Goal: Information Seeking & Learning: Learn about a topic

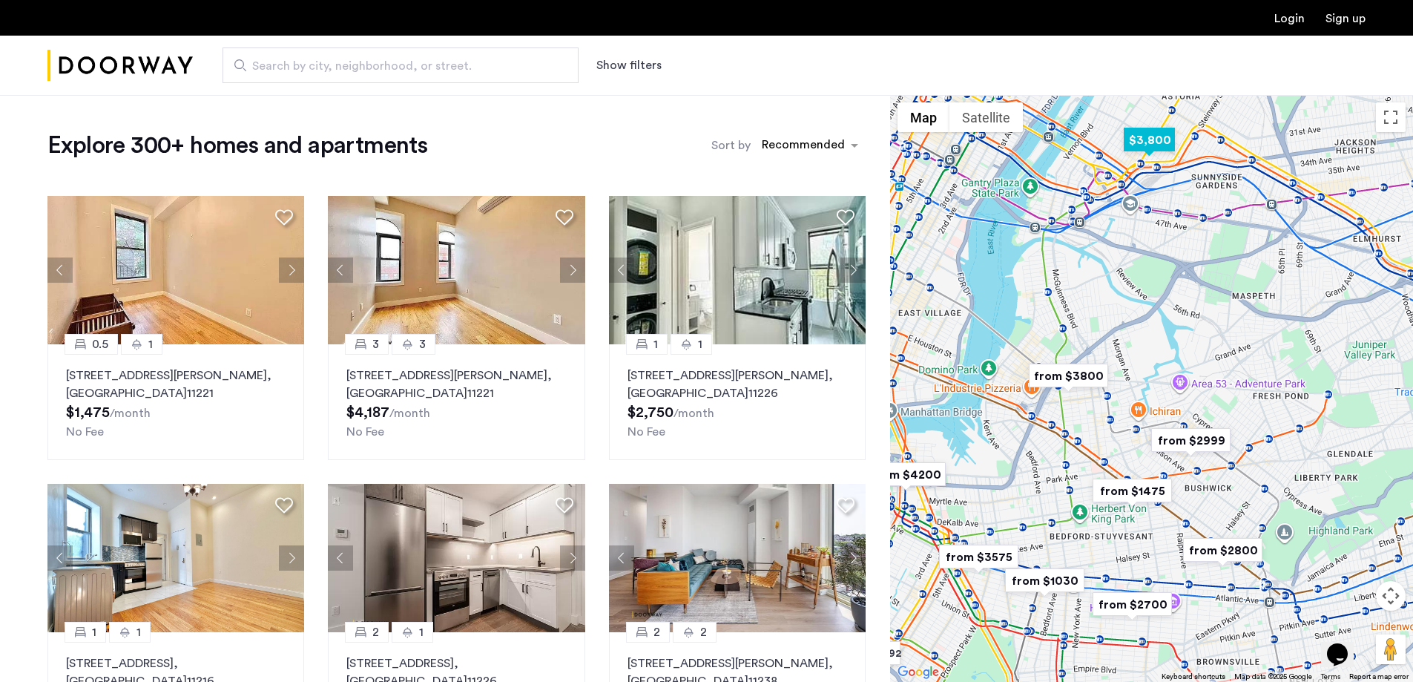
click at [1159, 148] on img "$3,800" at bounding box center [1149, 139] width 63 height 33
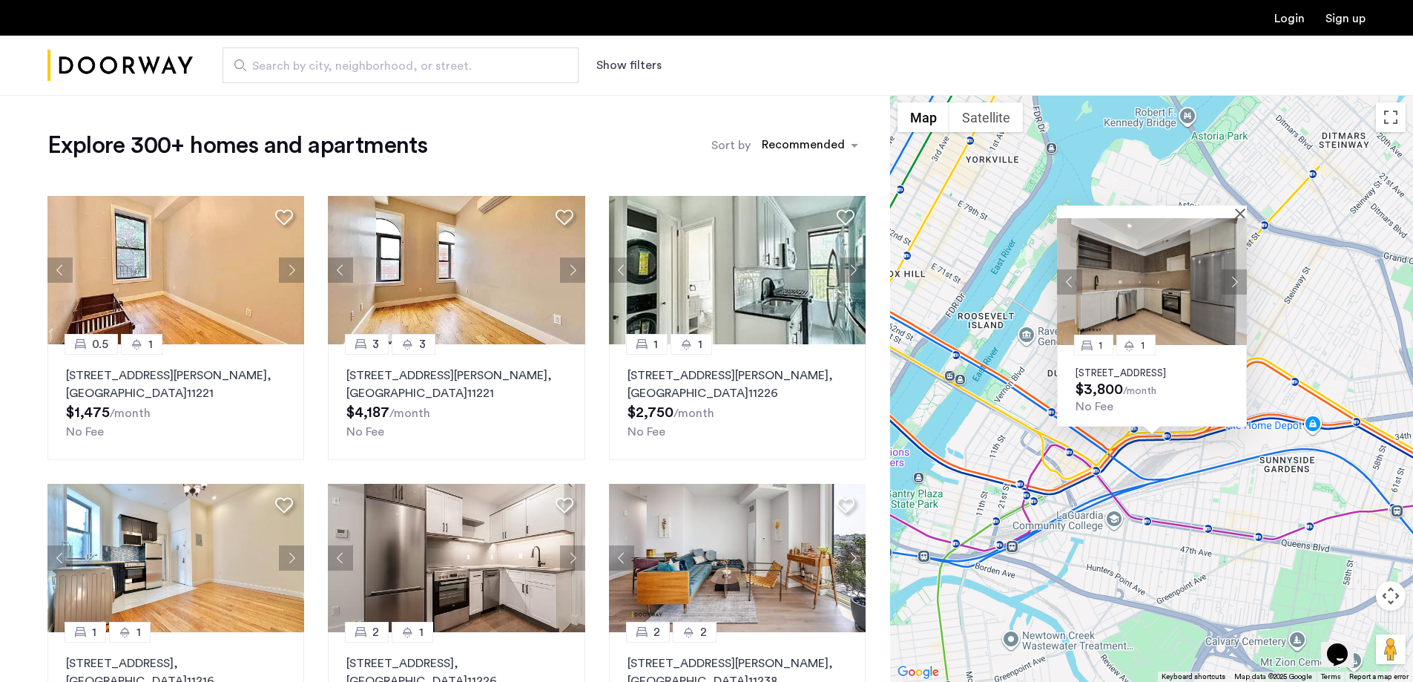
click at [1231, 205] on div at bounding box center [1146, 211] width 179 height 13
click at [1242, 208] on button "Close" at bounding box center [1243, 213] width 10 height 10
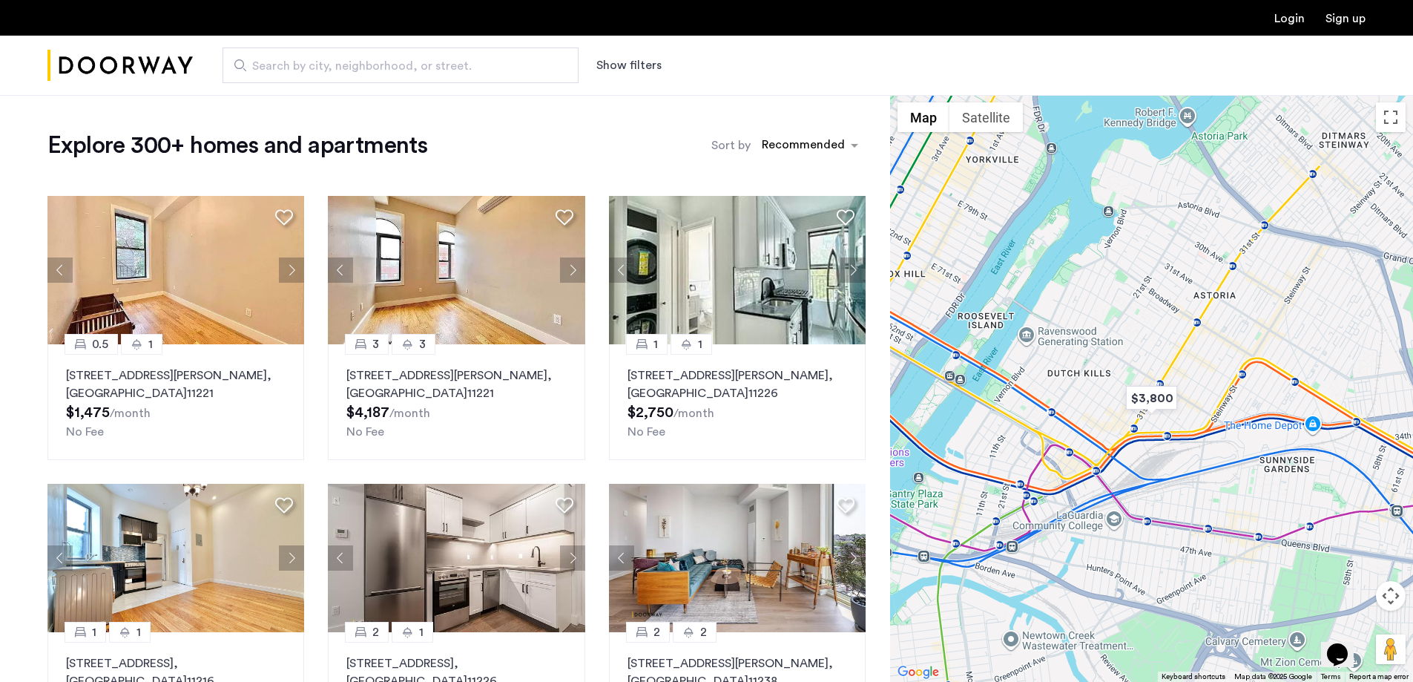
drag, startPoint x: 1137, startPoint y: 418, endPoint x: 1139, endPoint y: 251, distance: 166.2
click at [1139, 259] on div "To navigate, press the arrow keys." at bounding box center [1151, 388] width 523 height 587
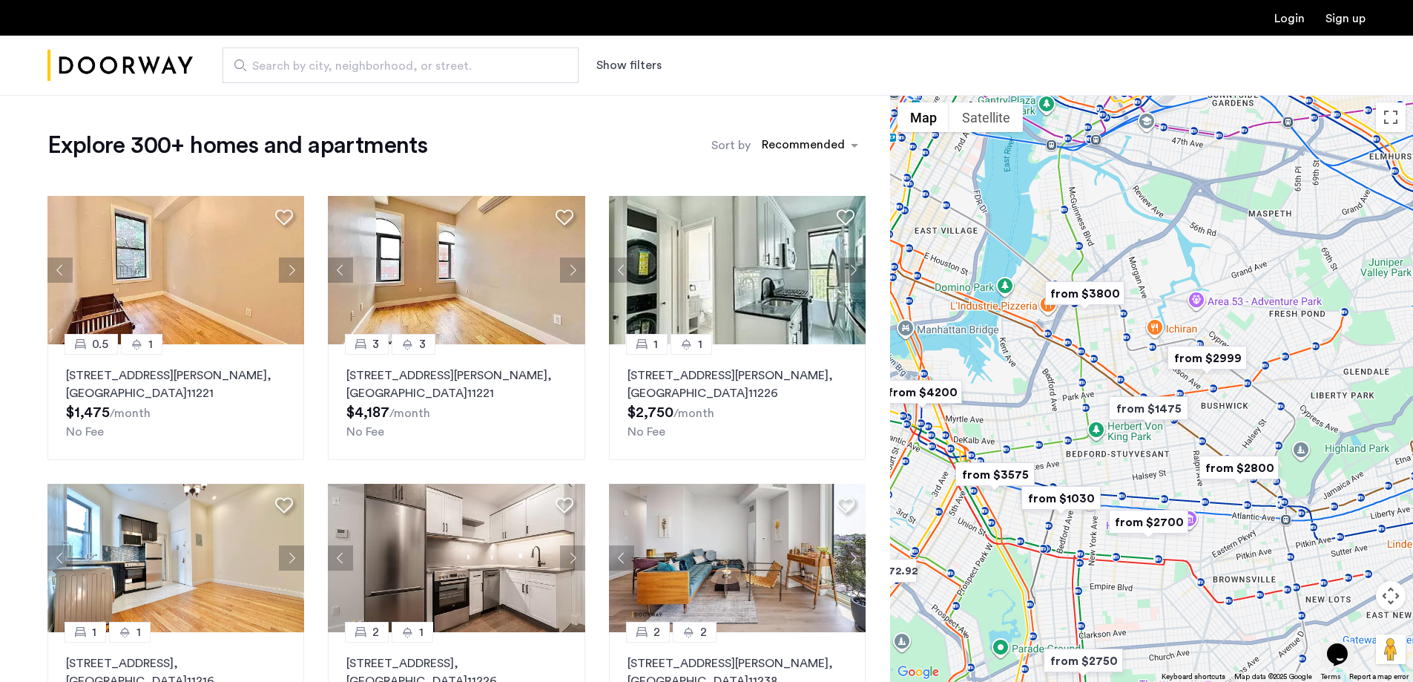
click at [639, 73] on button "Show filters" at bounding box center [628, 65] width 65 height 18
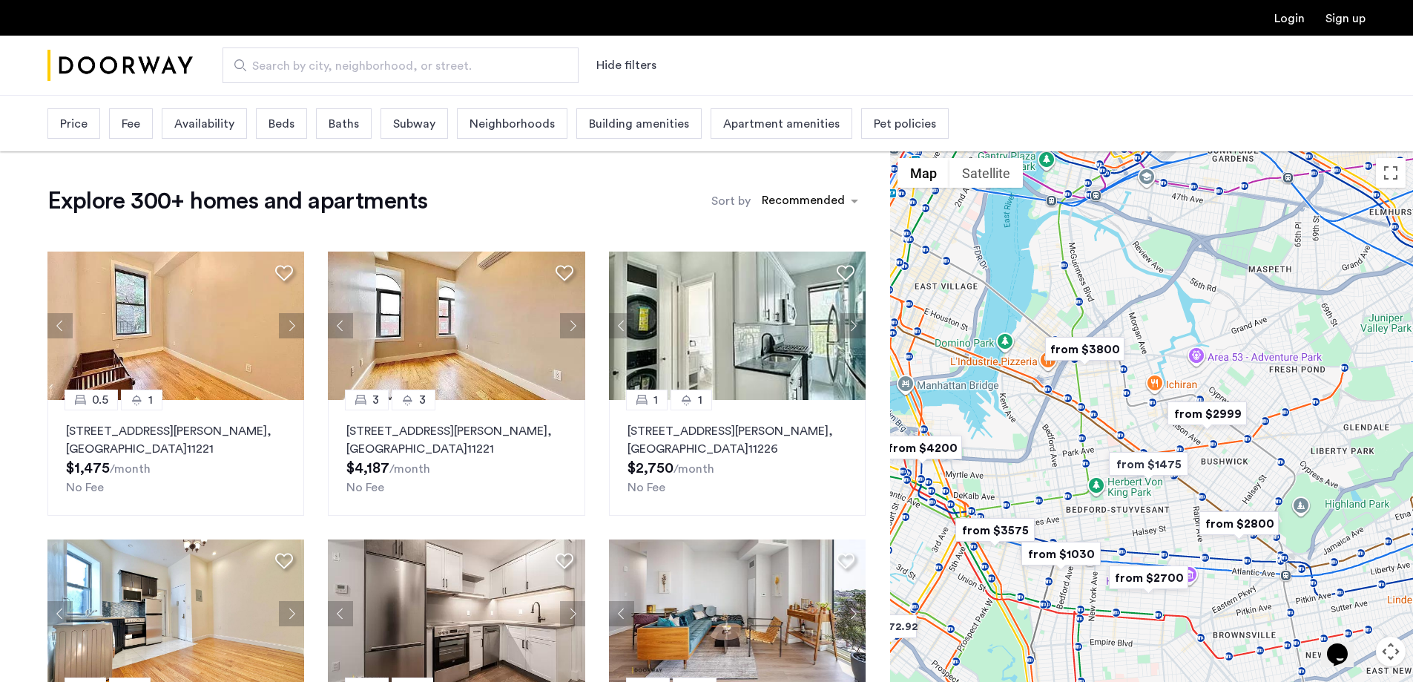
click at [289, 125] on span "Beds" at bounding box center [282, 124] width 26 height 18
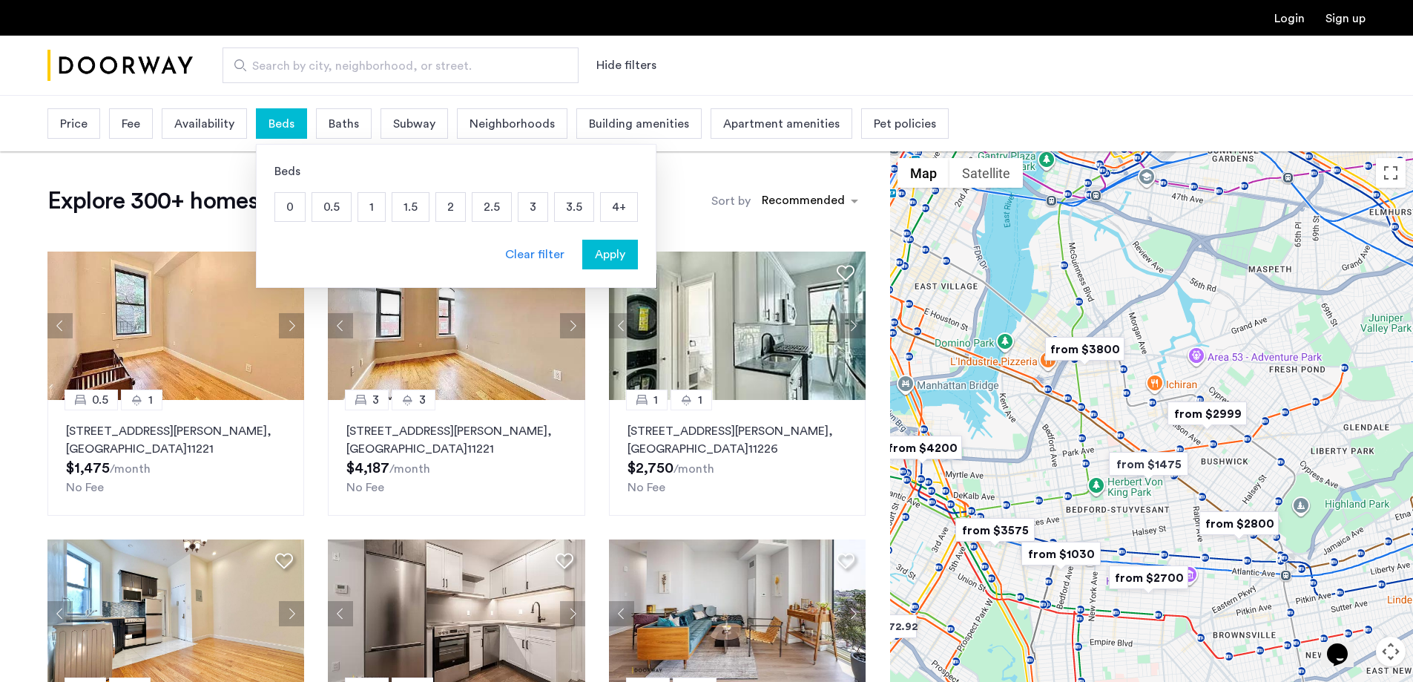
click at [458, 208] on p "2" at bounding box center [450, 207] width 29 height 28
click at [370, 132] on span "Baths" at bounding box center [370, 124] width 30 height 18
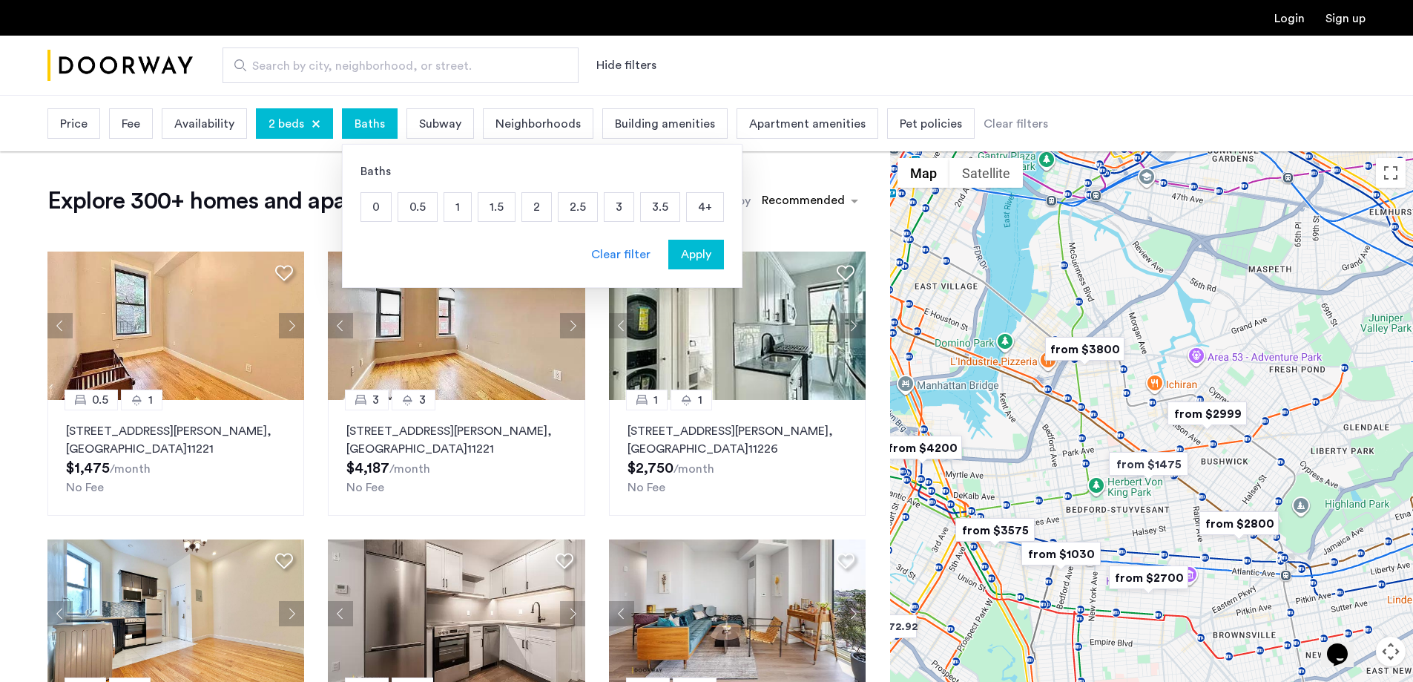
click at [528, 211] on p "2" at bounding box center [536, 207] width 29 height 28
click at [699, 256] on span "Apply" at bounding box center [696, 255] width 30 height 18
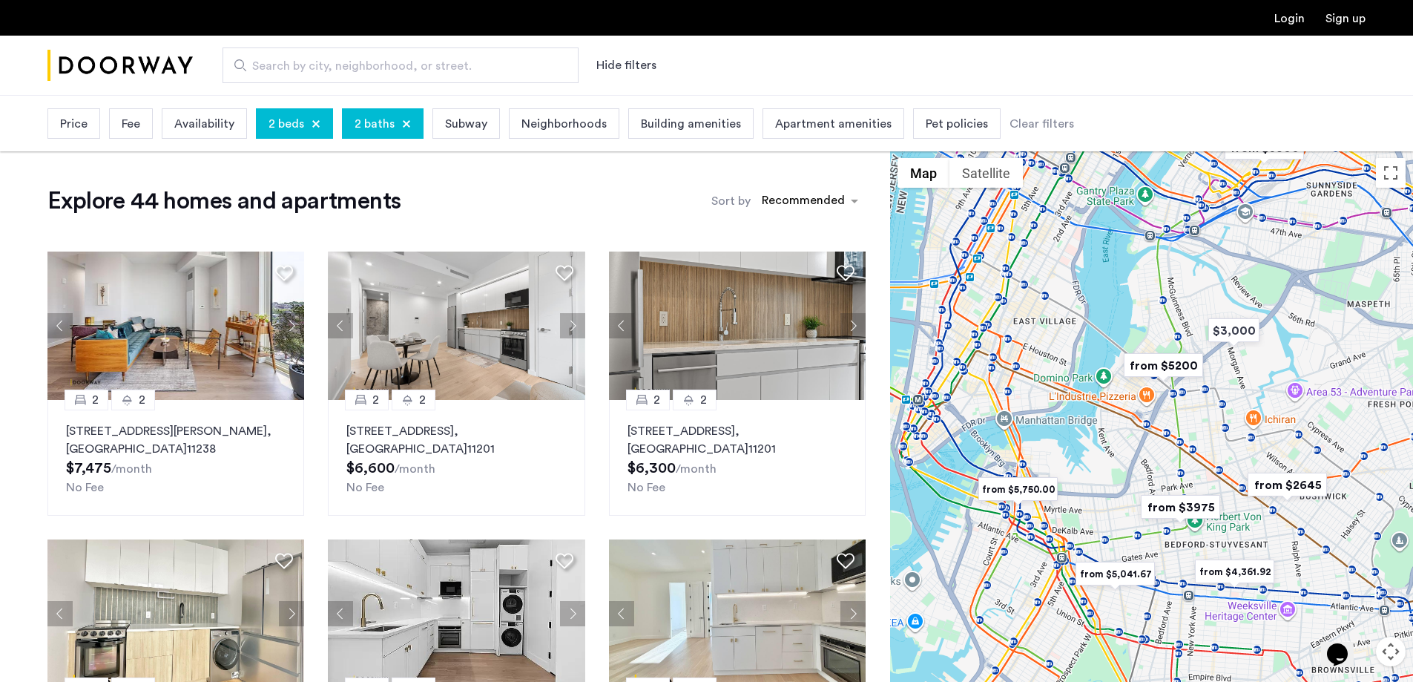
click at [1198, 465] on div at bounding box center [1151, 444] width 523 height 587
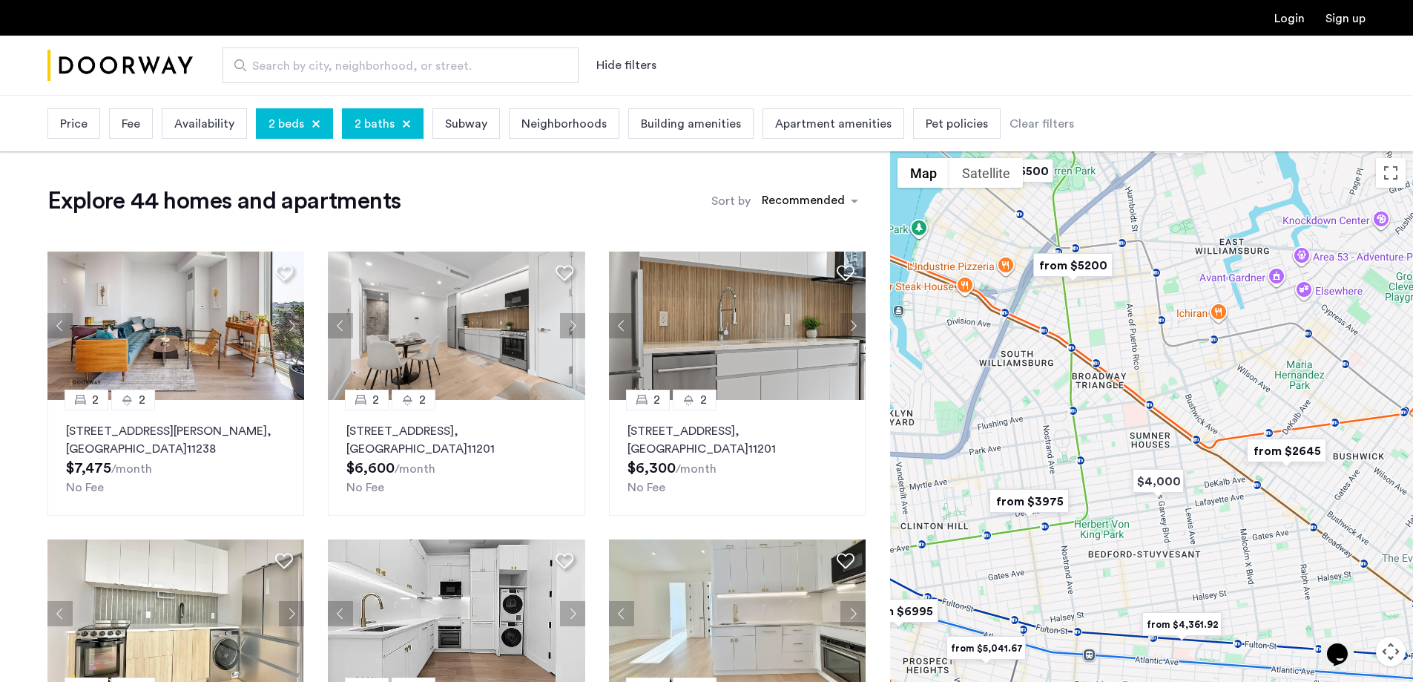
drag, startPoint x: 1214, startPoint y: 492, endPoint x: 1122, endPoint y: 435, distance: 107.9
click at [1122, 435] on div at bounding box center [1151, 444] width 523 height 587
click at [1316, 449] on img "from $2645" at bounding box center [1286, 450] width 91 height 33
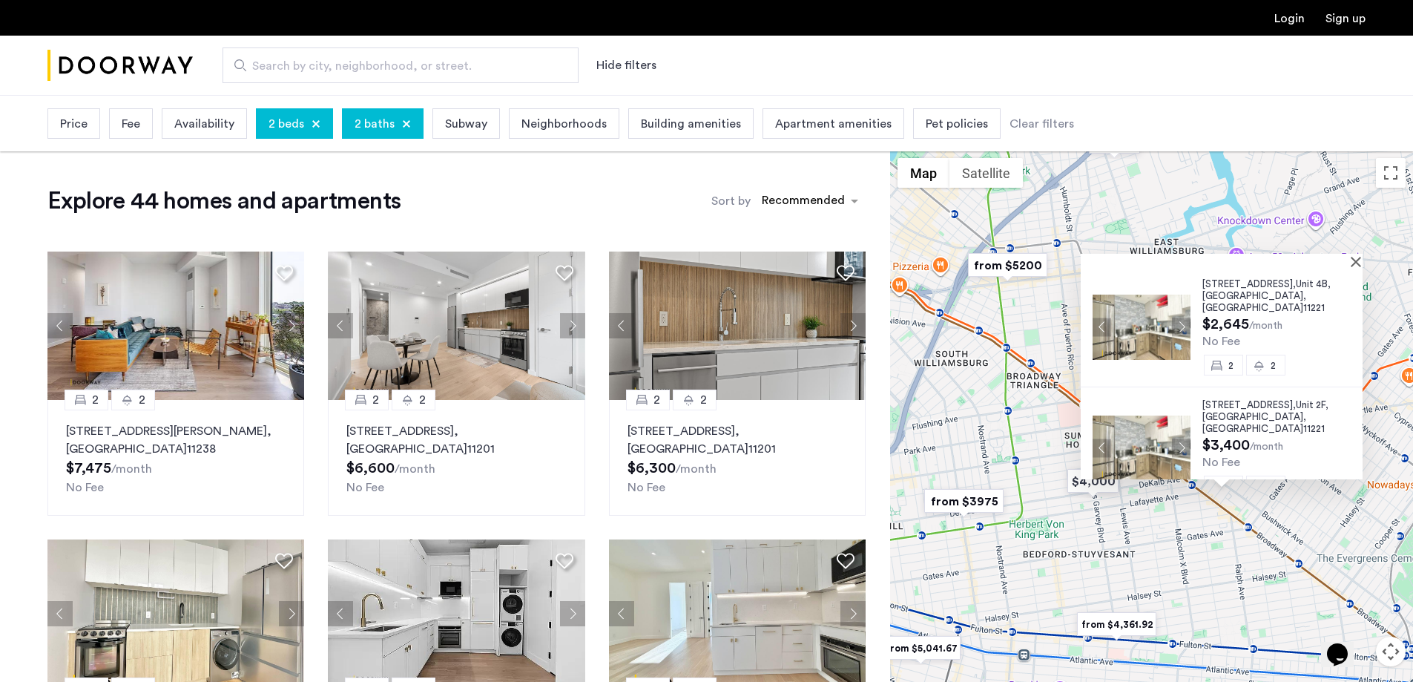
scroll to position [4, 0]
click at [1006, 326] on div "334 Evergreen Avenue, Unit 4B, Brooklyn , NY 11221 $2,645 /month No Fee 2 2 334…" at bounding box center [1151, 444] width 523 height 587
click at [1012, 265] on img "from $5200" at bounding box center [1007, 264] width 91 height 33
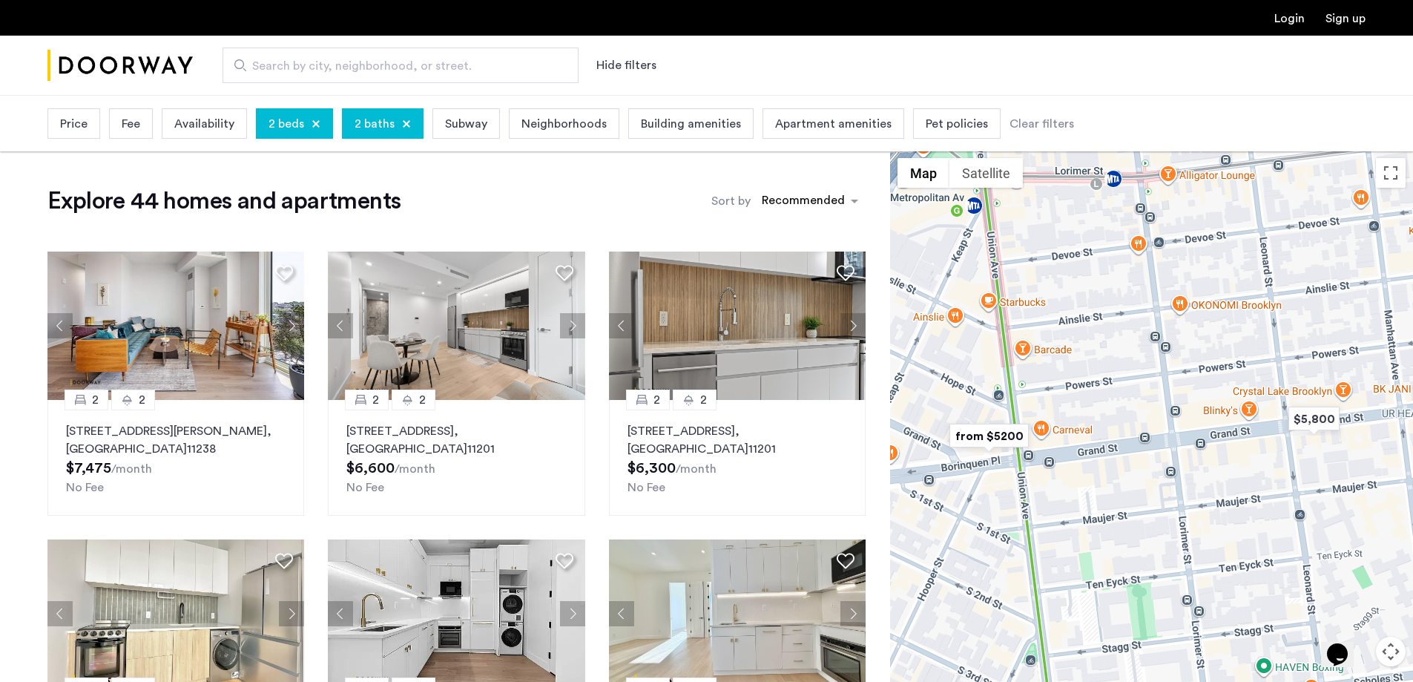
click at [1008, 436] on img "from $5200" at bounding box center [988, 435] width 91 height 33
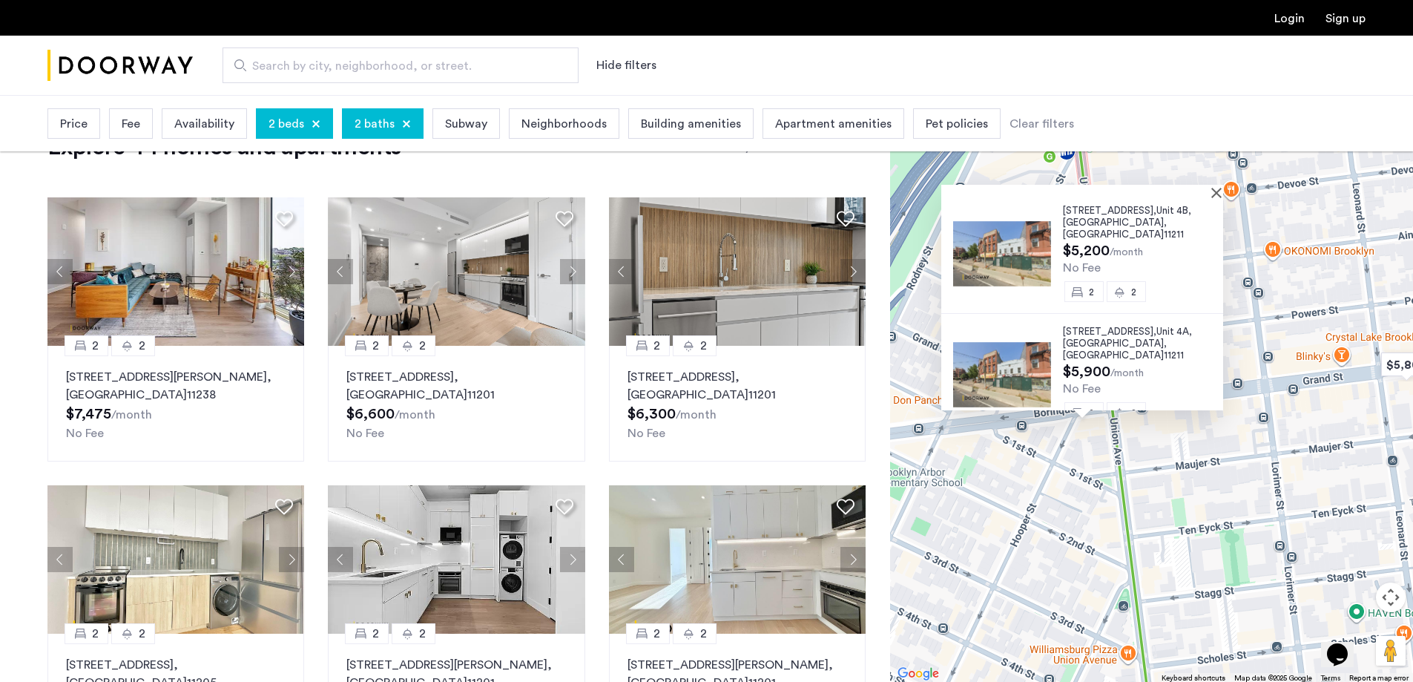
scroll to position [74, 0]
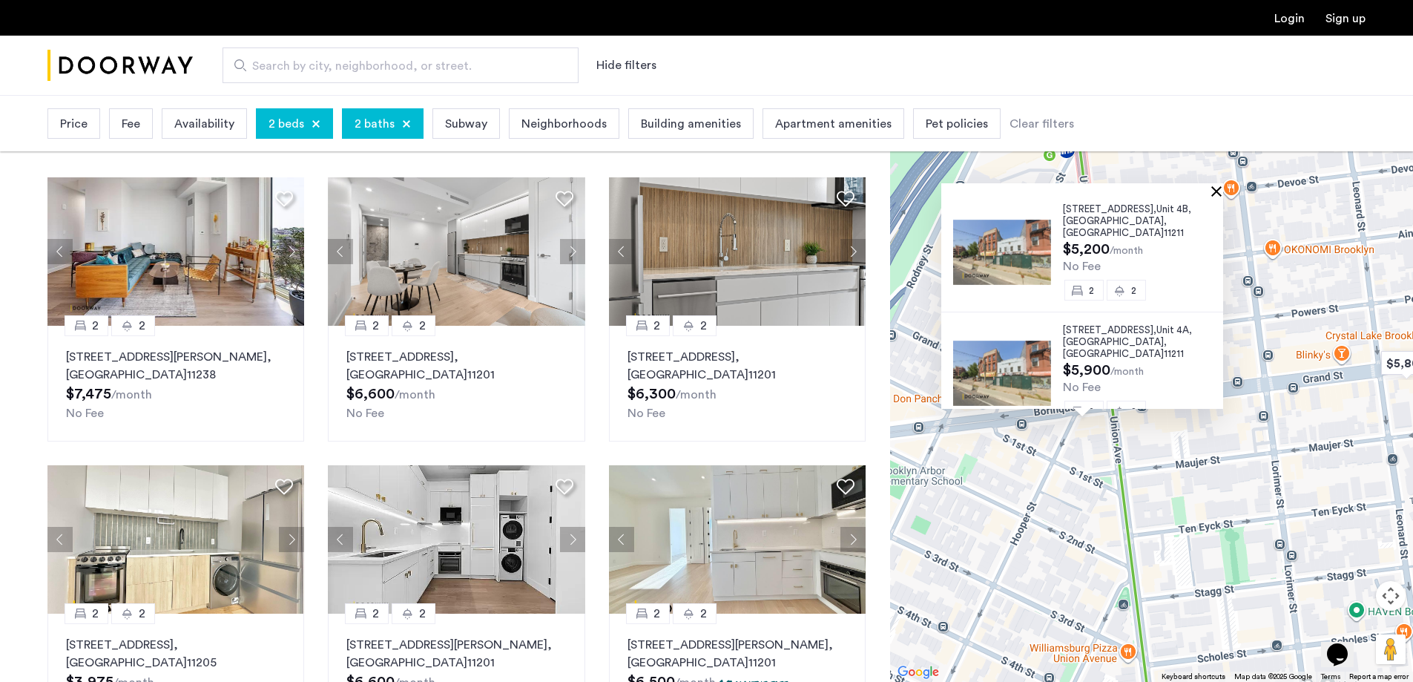
click at [1221, 193] on button "Close" at bounding box center [1219, 190] width 10 height 10
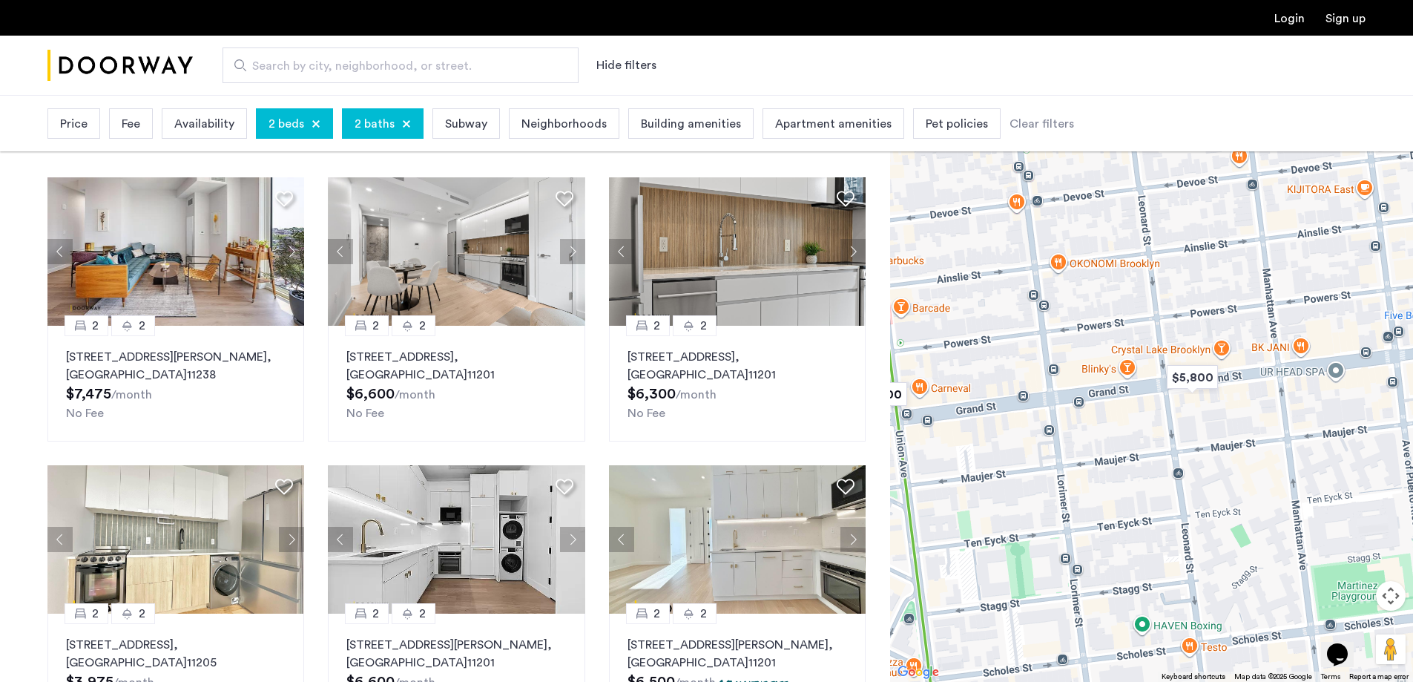
drag, startPoint x: 1259, startPoint y: 280, endPoint x: 1044, endPoint y: 294, distance: 215.6
click at [1044, 294] on div at bounding box center [1151, 388] width 523 height 587
drag, startPoint x: 85, startPoint y: 123, endPoint x: 101, endPoint y: 133, distance: 18.3
click at [85, 123] on span "Price" at bounding box center [73, 124] width 27 height 18
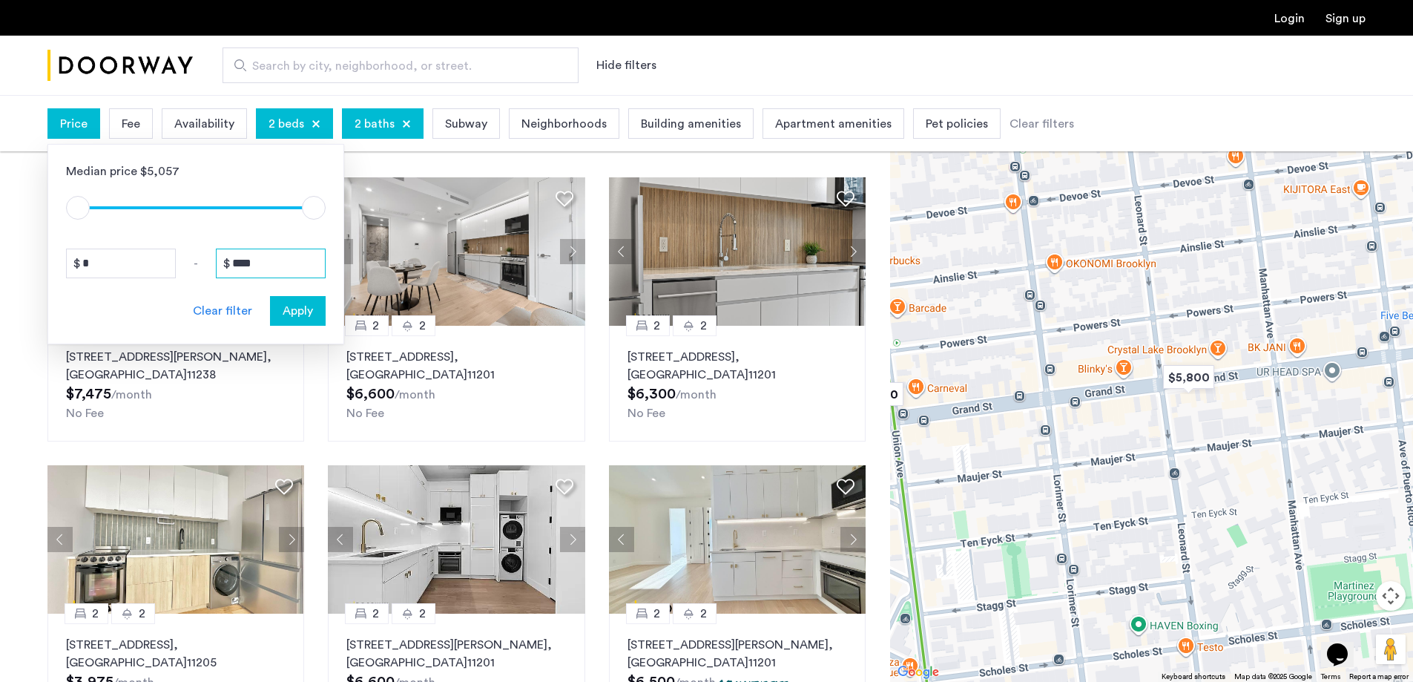
click at [275, 260] on input "****" at bounding box center [271, 263] width 110 height 30
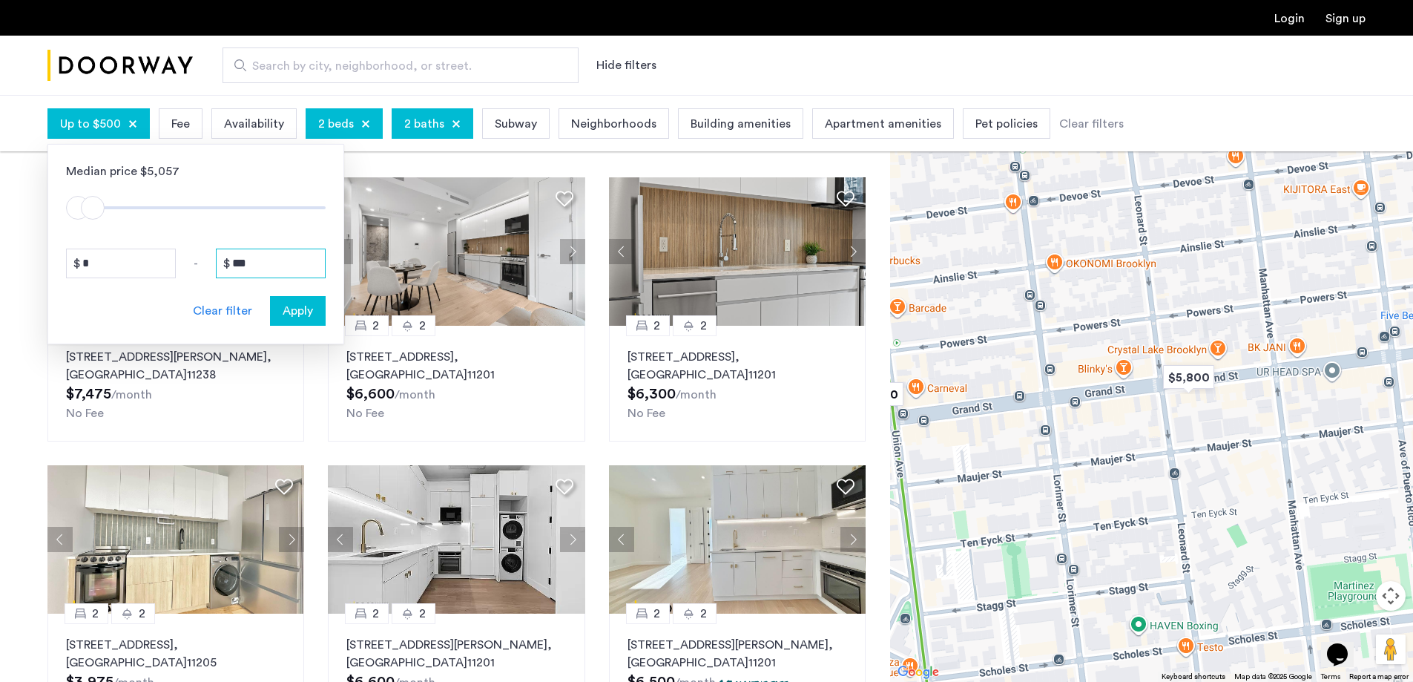
type input "****"
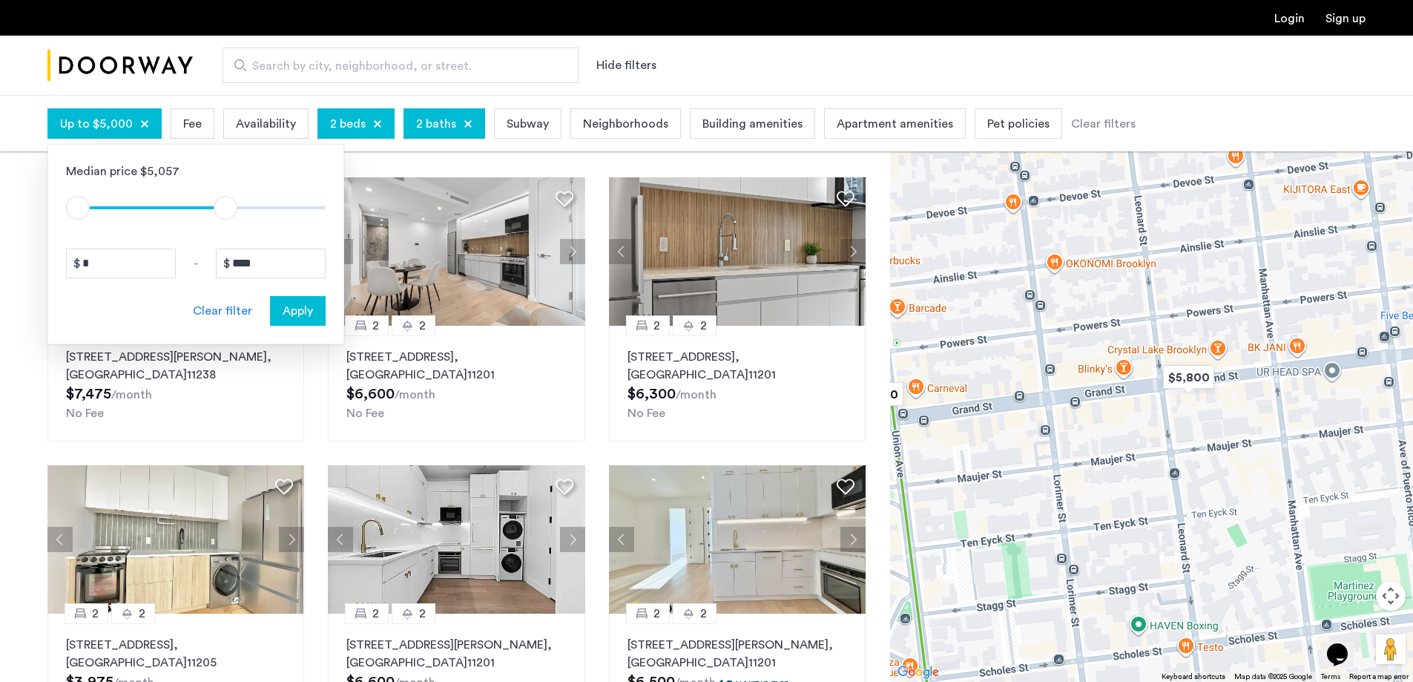
click at [301, 311] on span "Apply" at bounding box center [298, 311] width 30 height 18
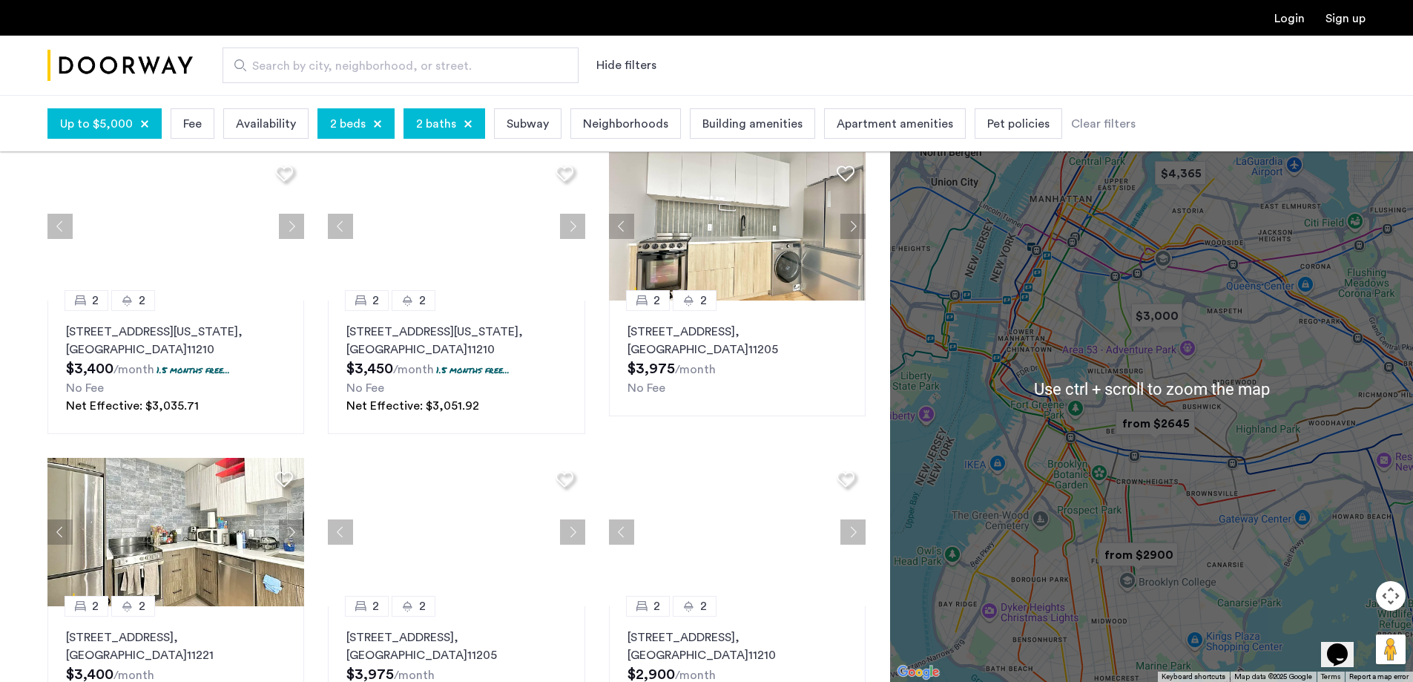
scroll to position [223, 0]
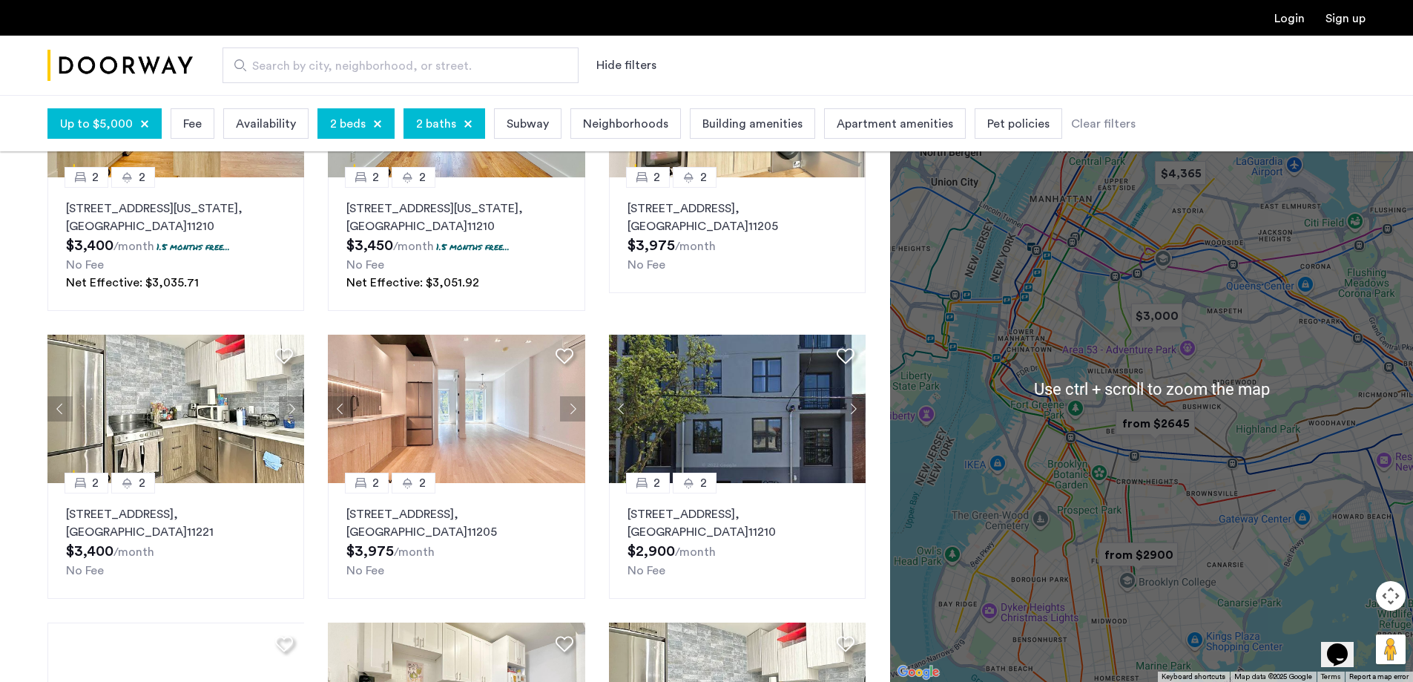
click at [1113, 343] on div at bounding box center [1151, 388] width 523 height 587
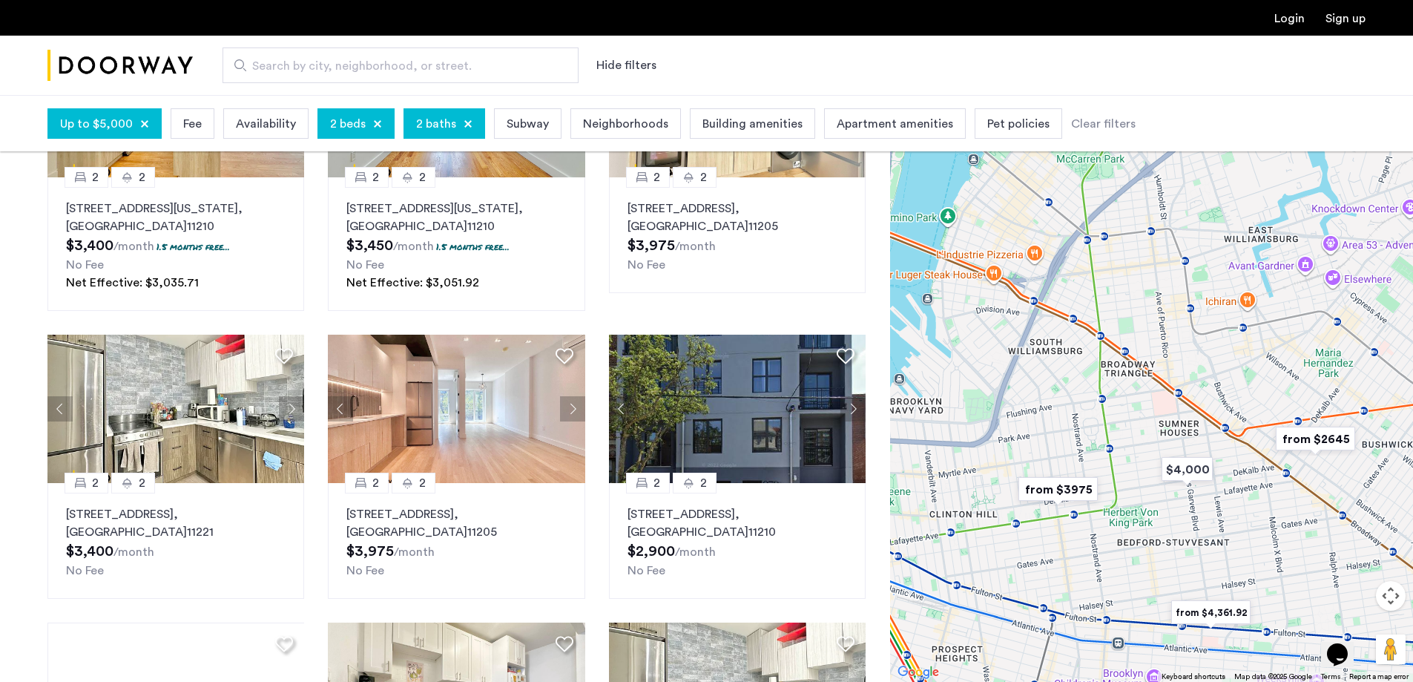
click at [1218, 607] on img "from $4,361.92" at bounding box center [1210, 612] width 91 height 33
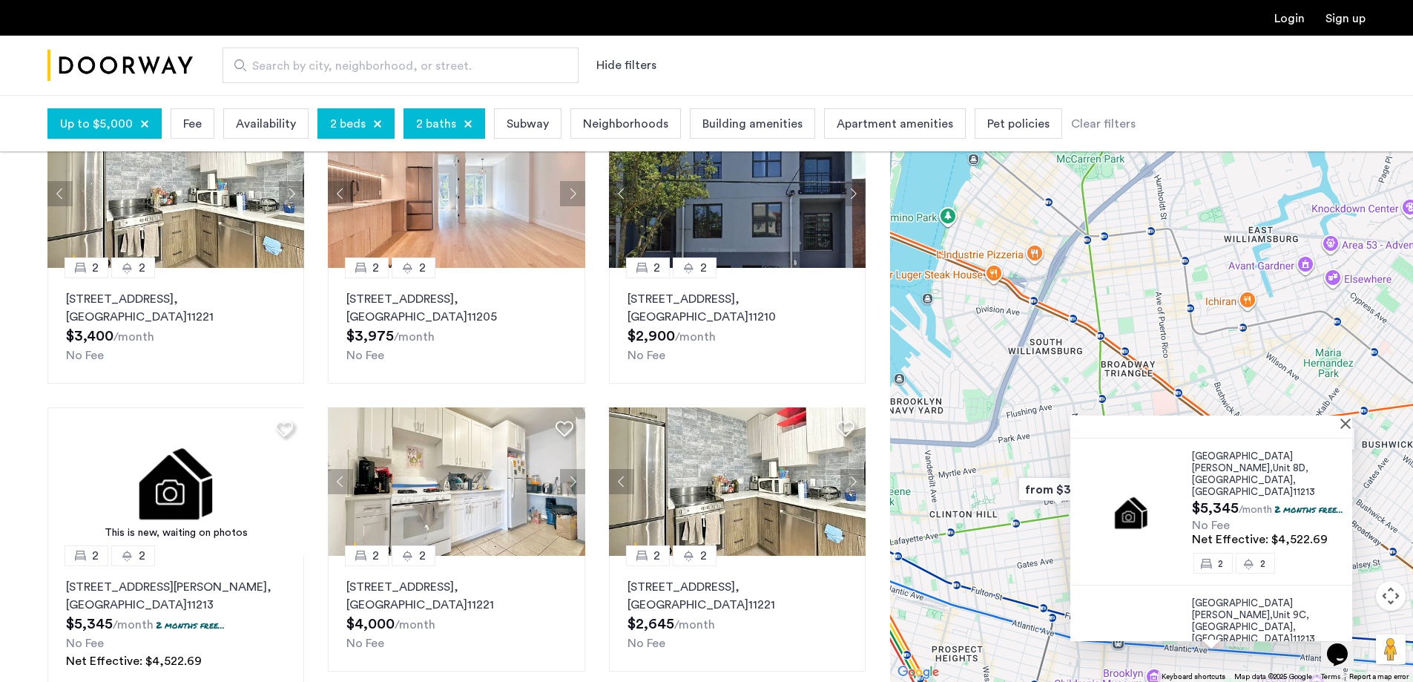
scroll to position [445, 0]
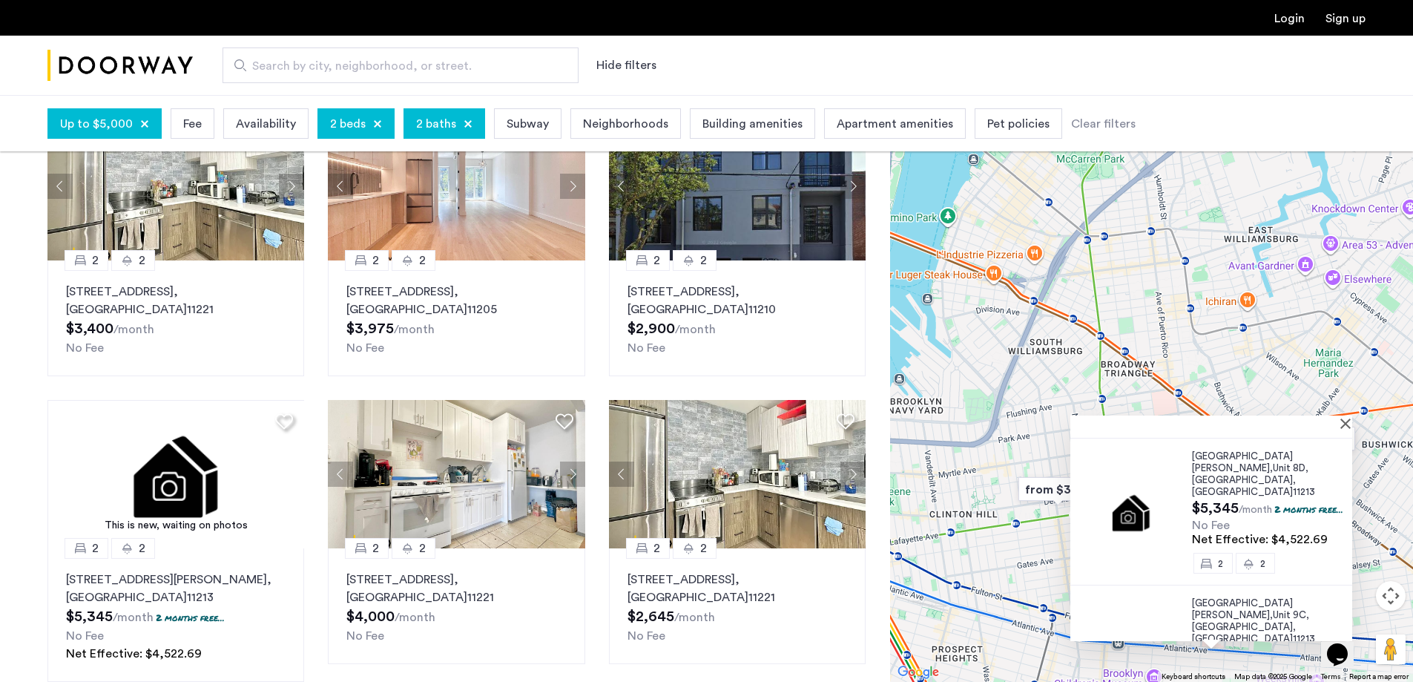
click at [1121, 289] on div "1584 Fulton Street, Unit 5C, Brooklyn , NY 11213 $5,155 /month 2 months free...…" at bounding box center [1151, 388] width 523 height 587
click at [1354, 421] on button "Close" at bounding box center [1348, 423] width 10 height 10
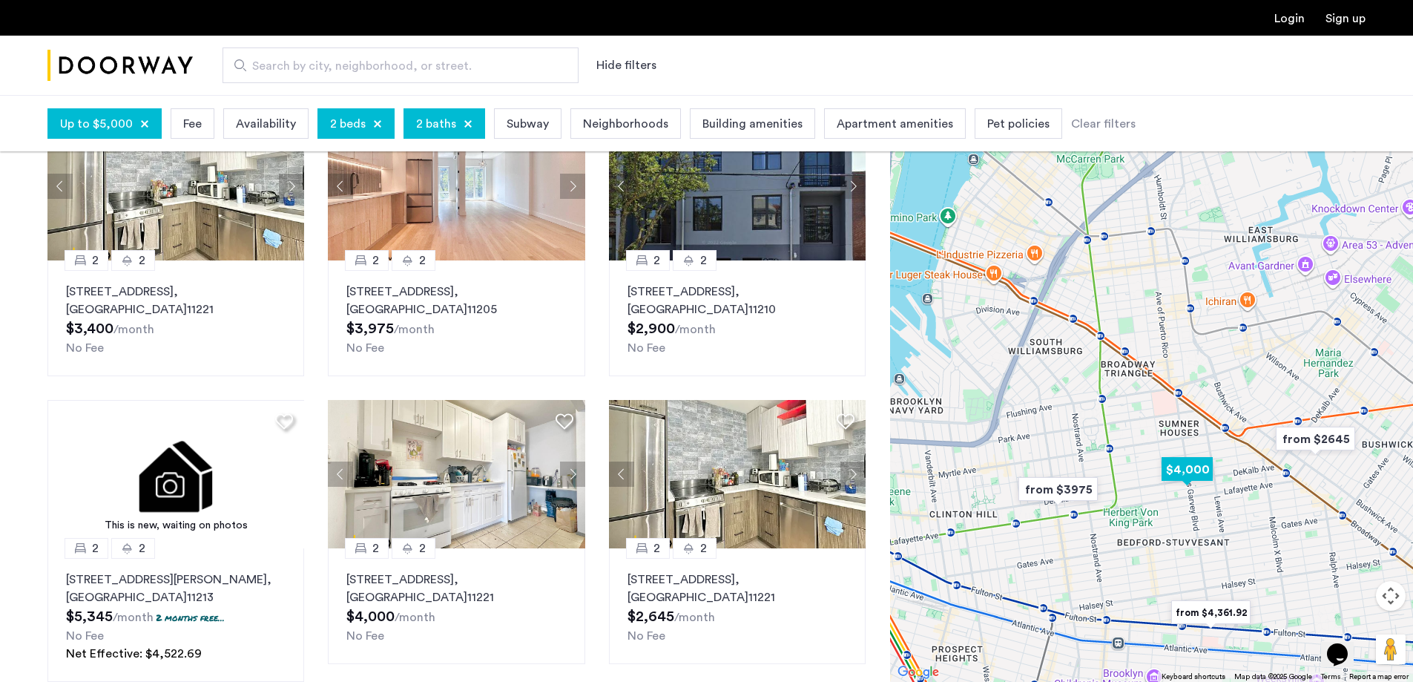
click at [1199, 472] on img "$4,000" at bounding box center [1187, 468] width 63 height 33
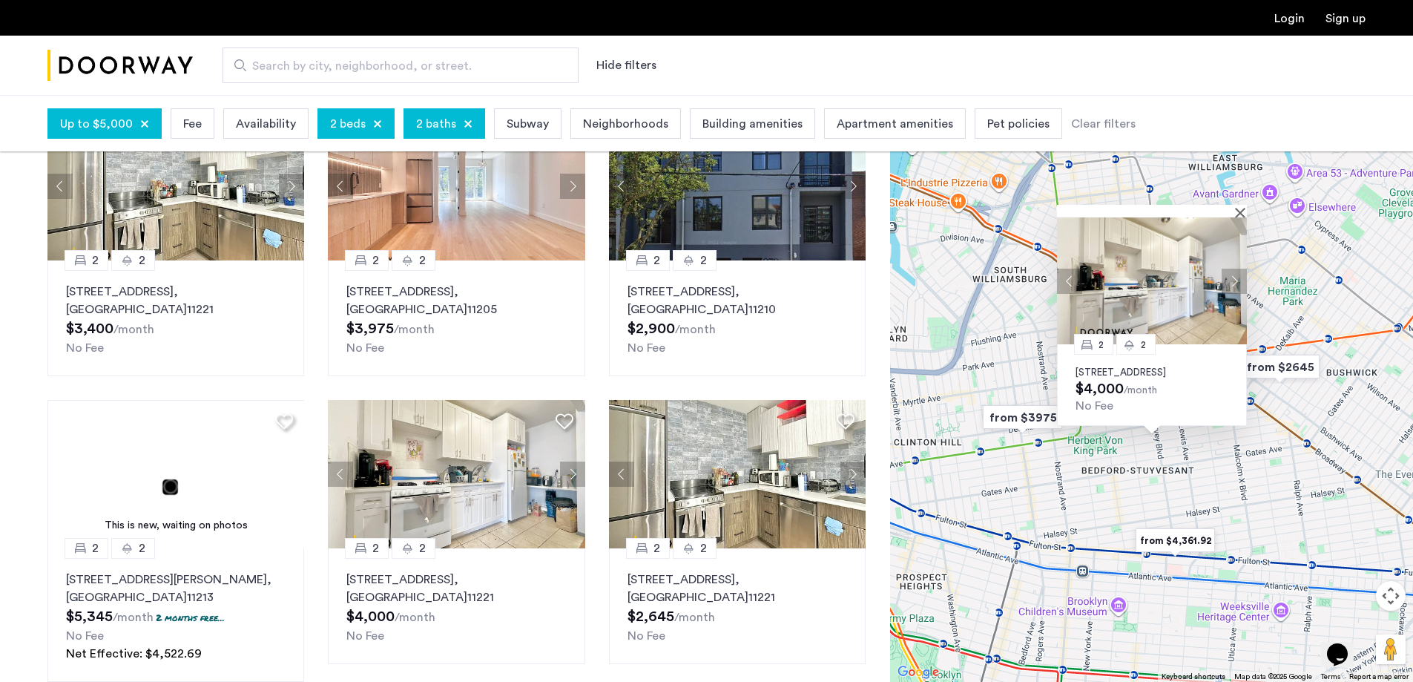
click at [1233, 268] on button "Next apartment" at bounding box center [1234, 280] width 25 height 25
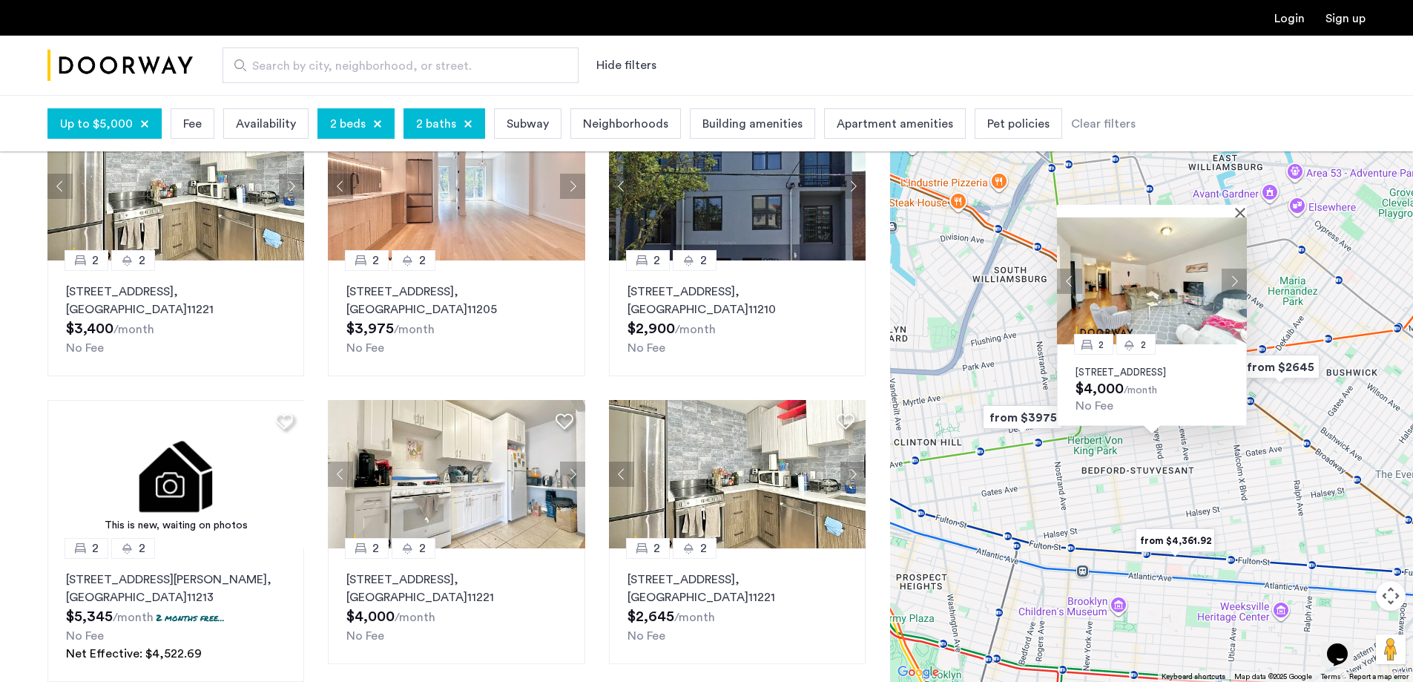
click at [1233, 268] on button "Next apartment" at bounding box center [1234, 280] width 25 height 25
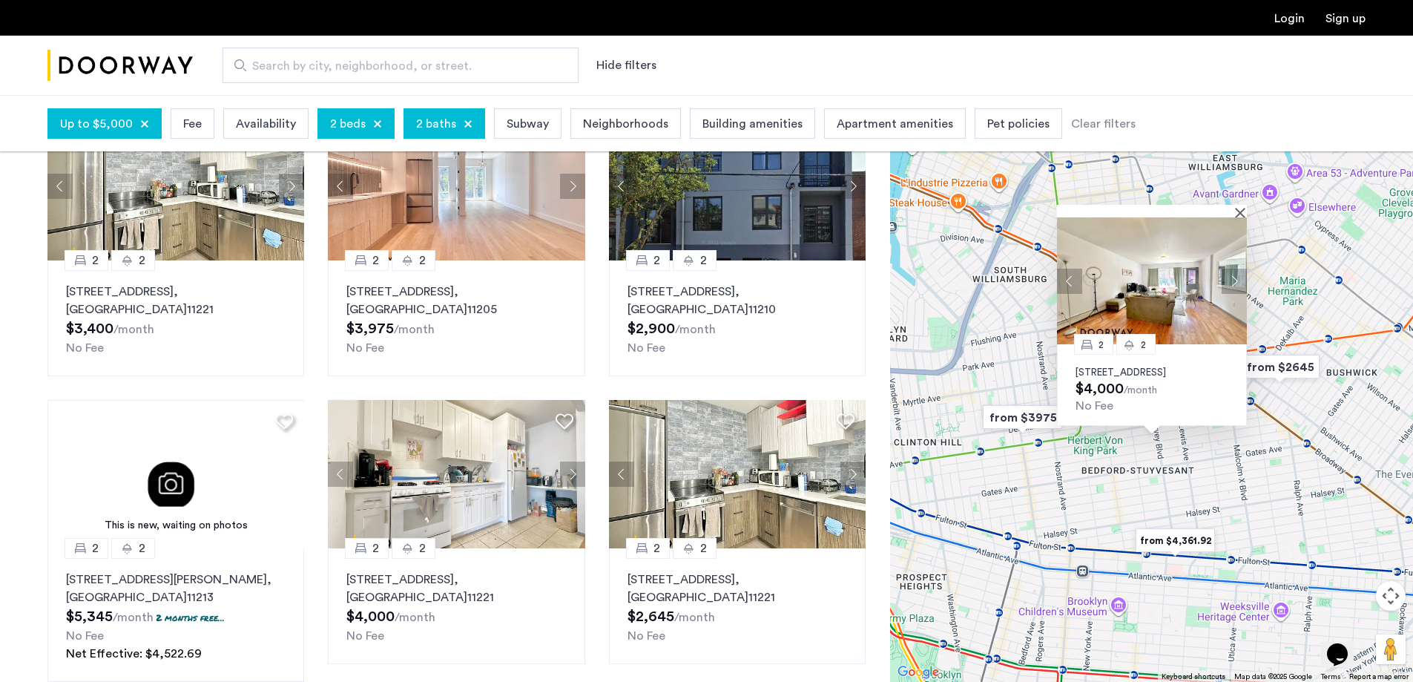
click at [1233, 268] on button "Next apartment" at bounding box center [1234, 280] width 25 height 25
click at [1274, 454] on div "2 2 371 Kosciuszko Street, Unit 2, Brooklyn, NY 11221 $4,000 /month No Fee" at bounding box center [1151, 388] width 523 height 587
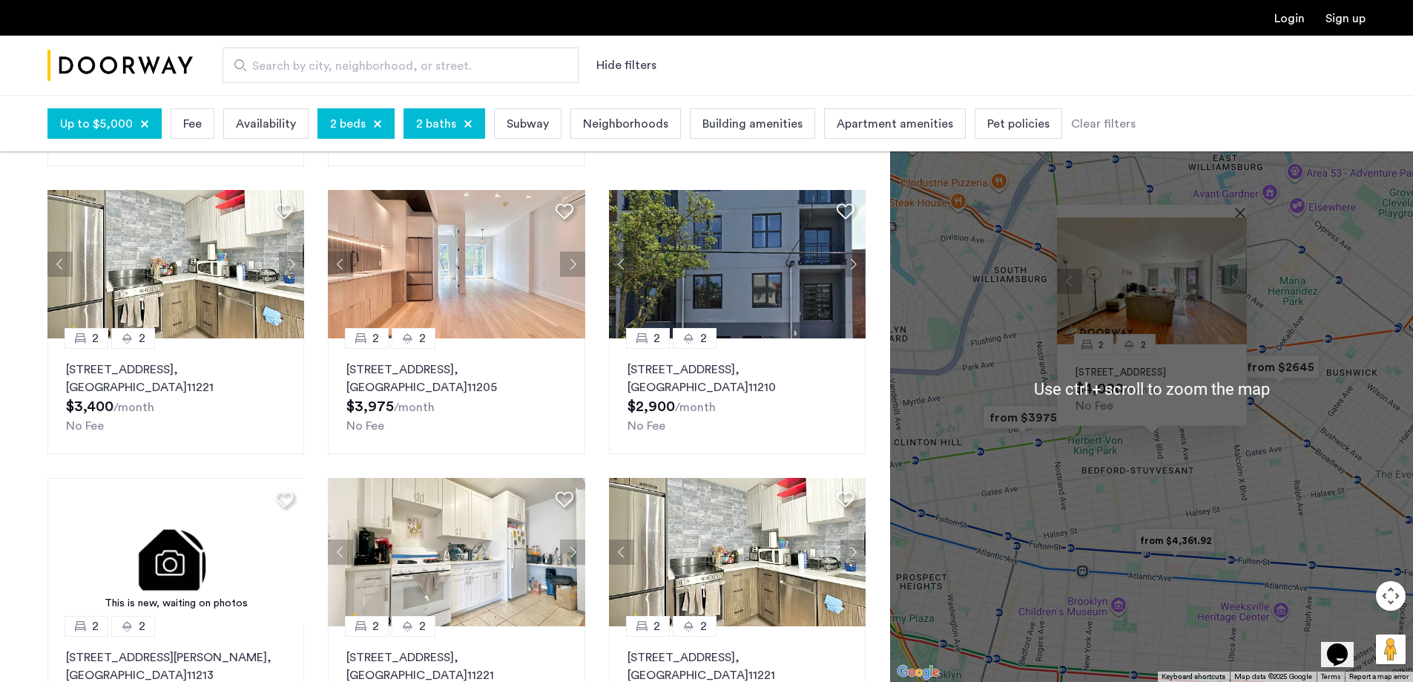
scroll to position [297, 0]
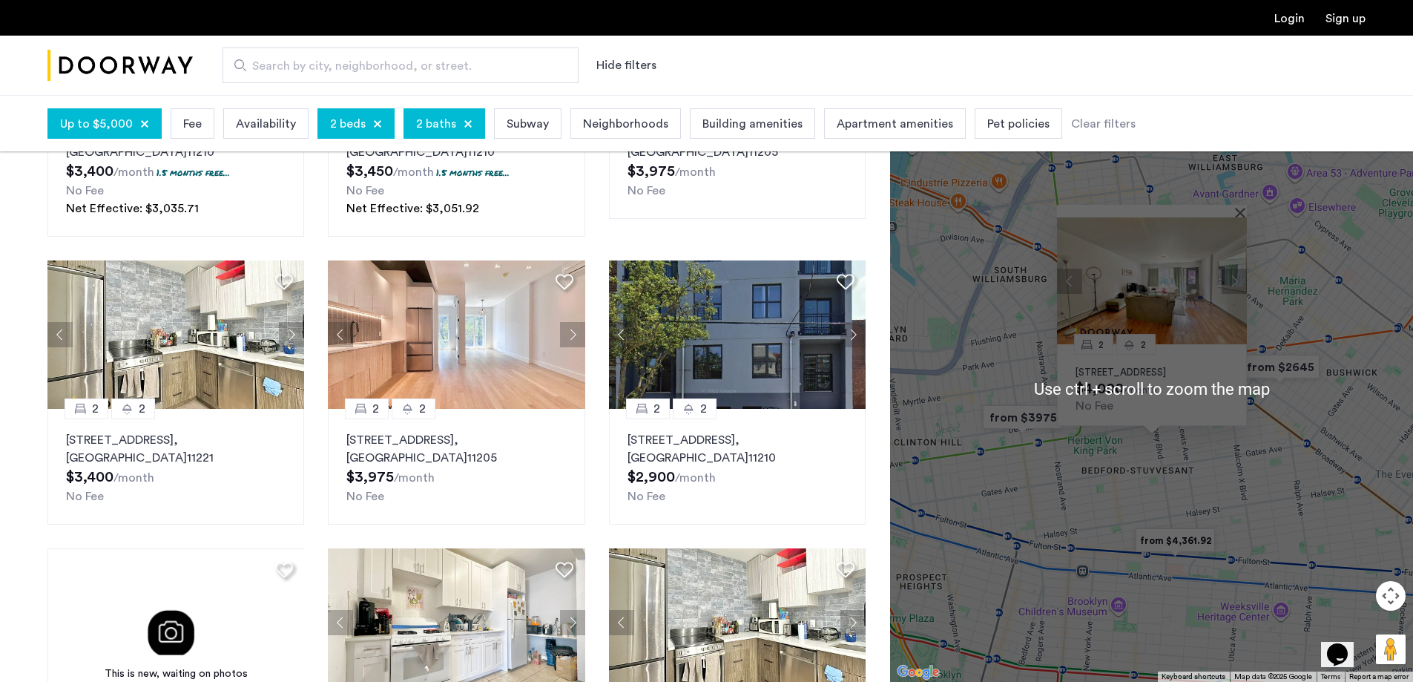
click at [1243, 500] on div "2 2 371 Kosciuszko Street, Unit 2, Brooklyn, NY 11221 $4,000 /month No Fee" at bounding box center [1151, 388] width 523 height 587
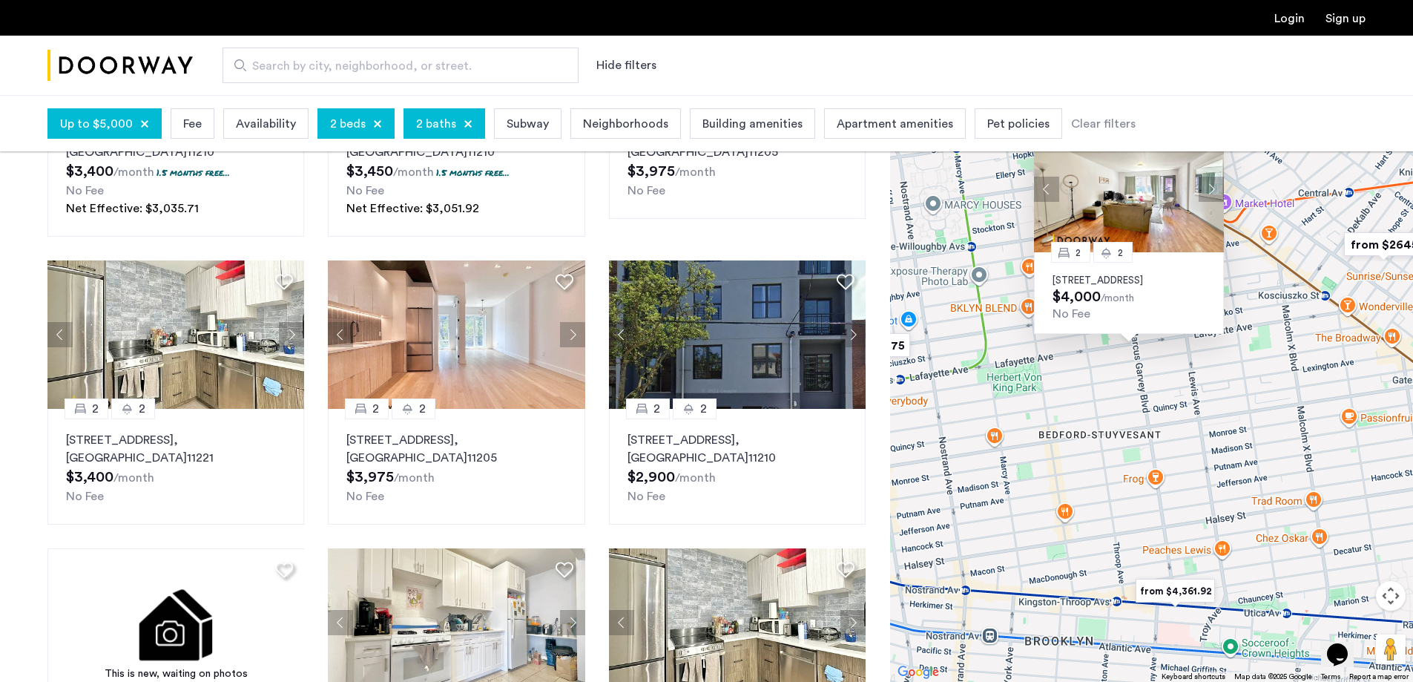
click at [1184, 586] on img "from $4,361.92" at bounding box center [1175, 590] width 91 height 33
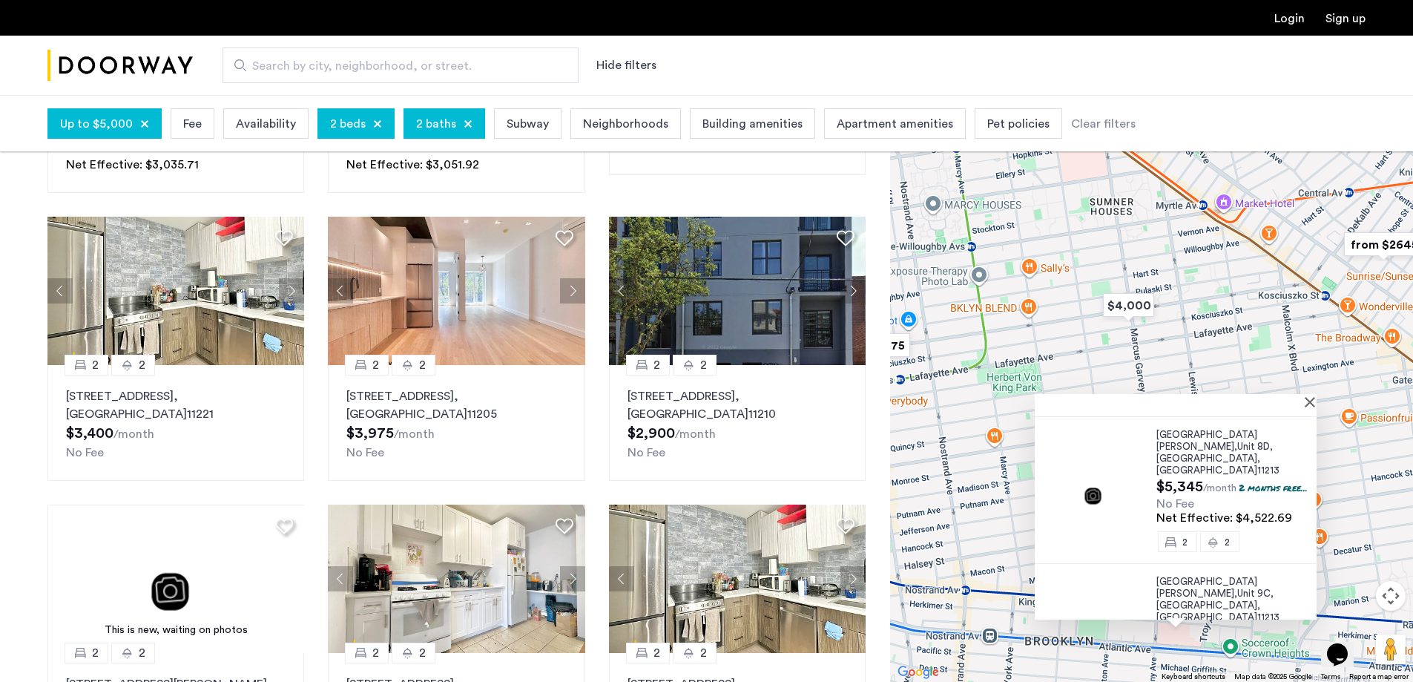
scroll to position [371, 0]
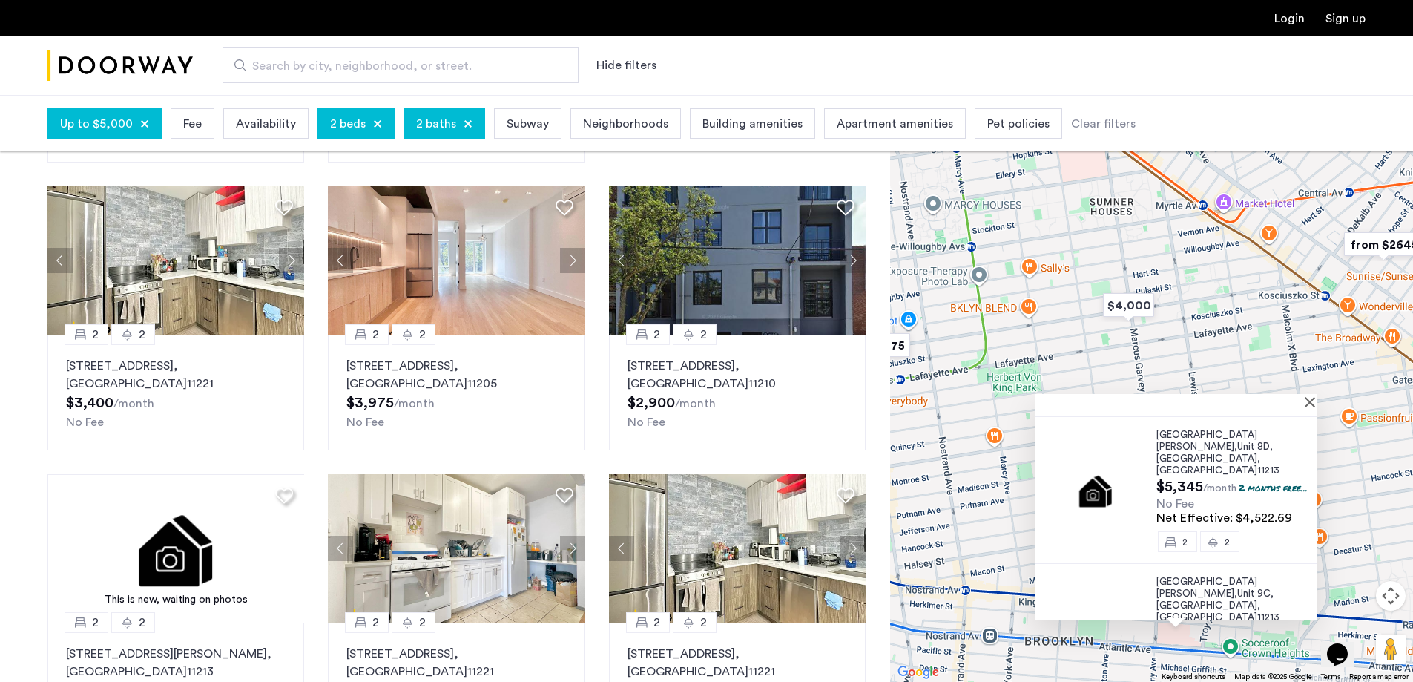
click at [1215, 341] on div "1584 Fulton Street, Unit 5C, Brooklyn , NY 11213 $5,155 /month 2 months free...…" at bounding box center [1151, 388] width 523 height 587
click at [1316, 401] on button "Close" at bounding box center [1313, 401] width 10 height 10
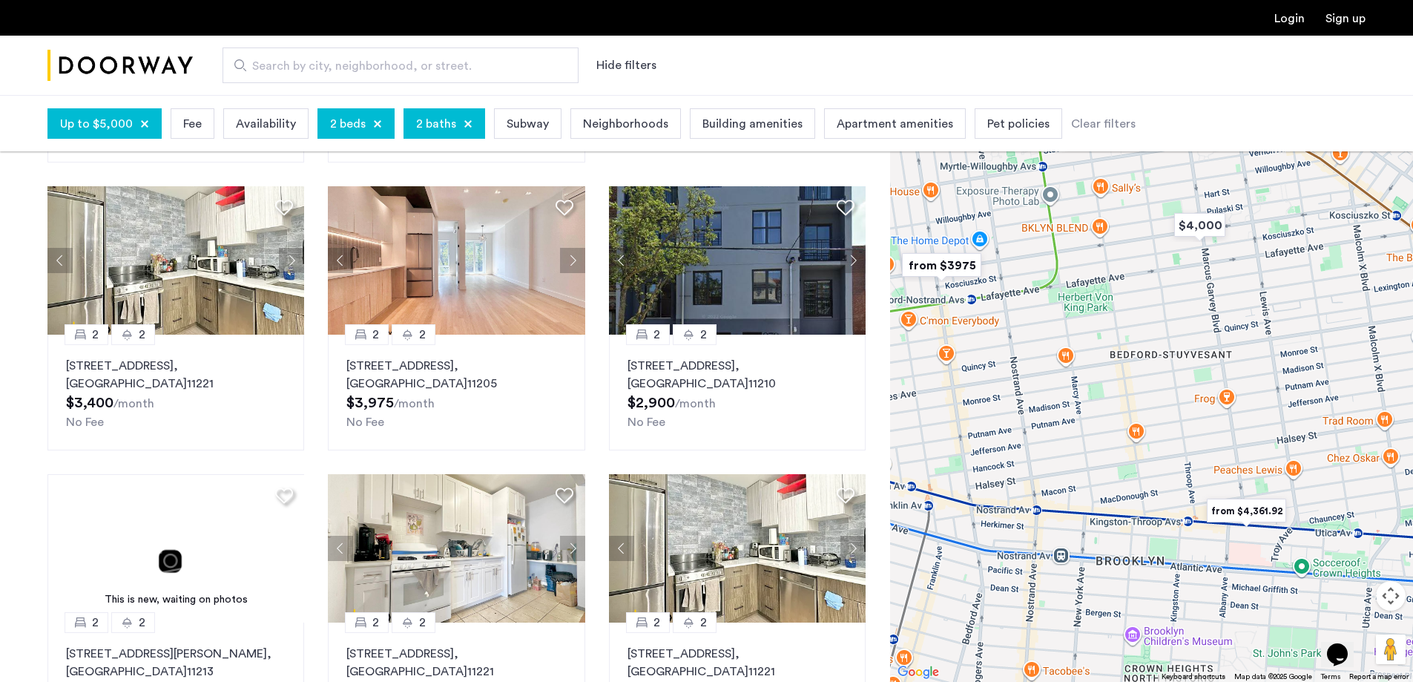
drag, startPoint x: 1174, startPoint y: 415, endPoint x: 1258, endPoint y: 323, distance: 125.0
click at [1258, 323] on div at bounding box center [1151, 388] width 523 height 587
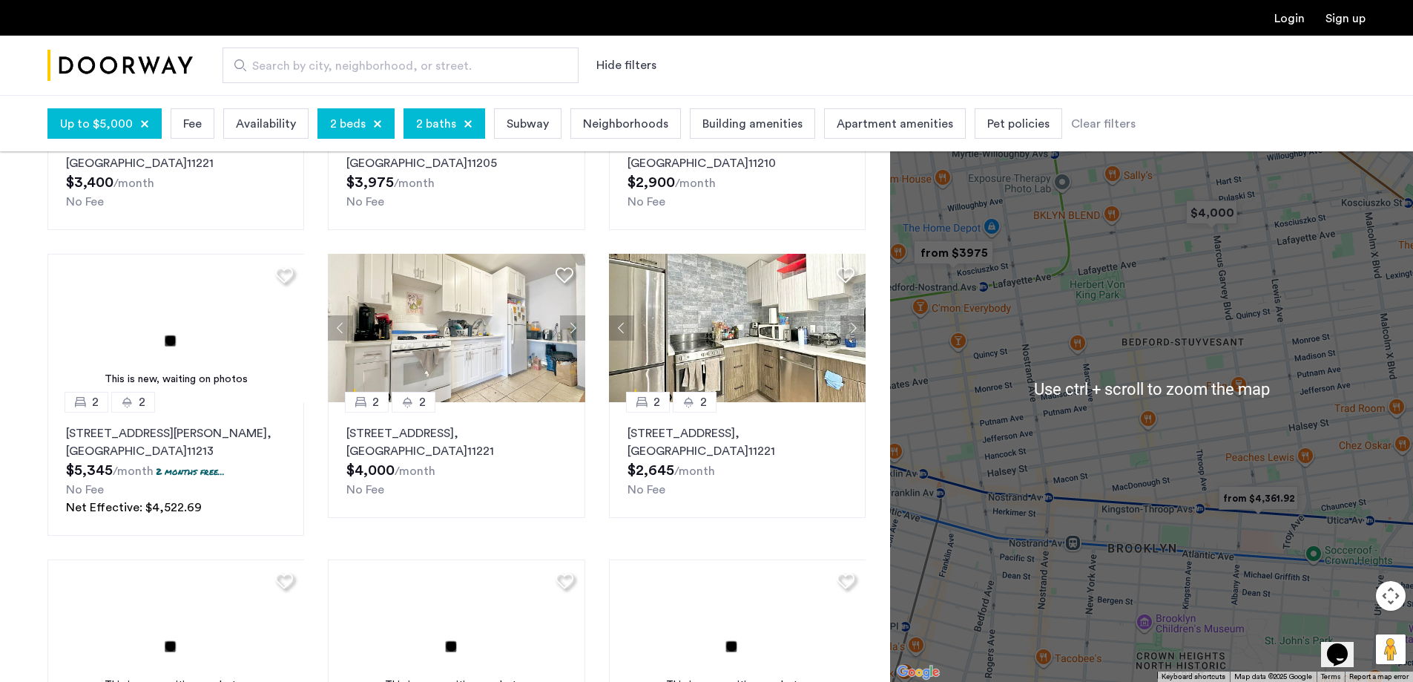
scroll to position [593, 0]
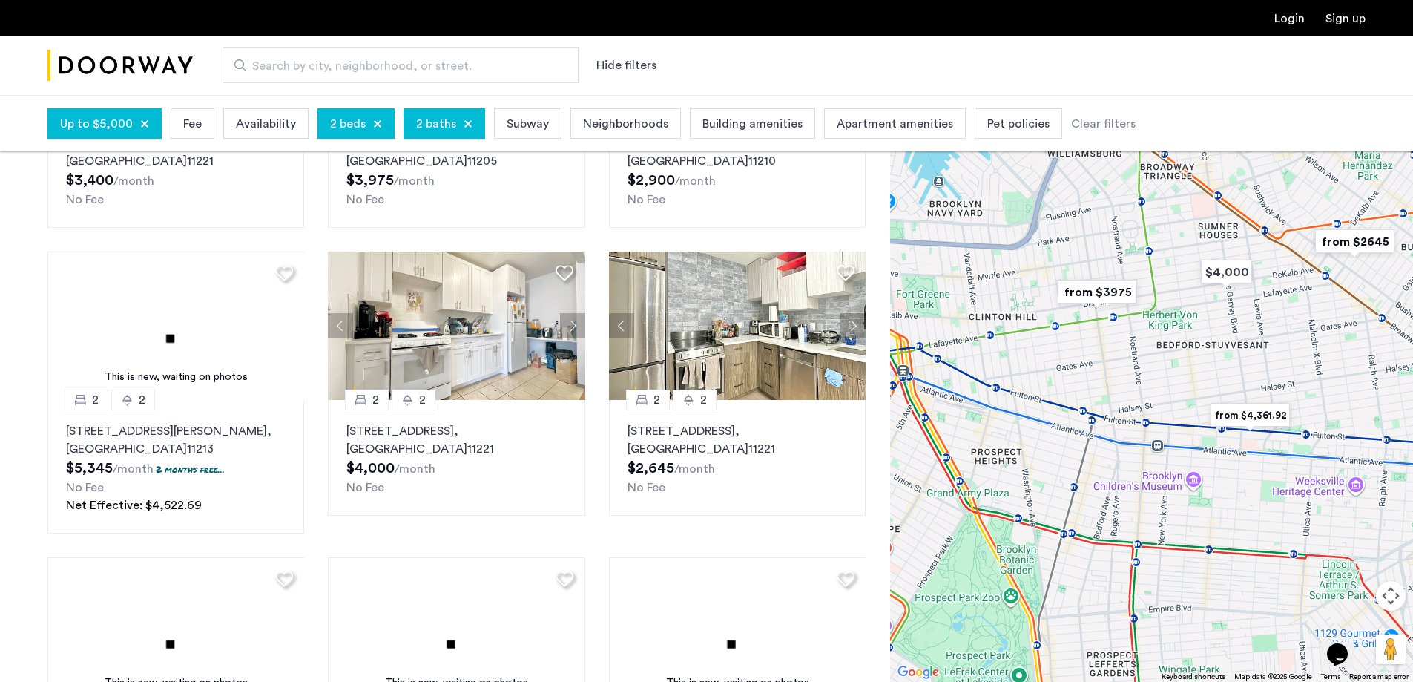
drag, startPoint x: 1048, startPoint y: 357, endPoint x: 1133, endPoint y: 369, distance: 86.2
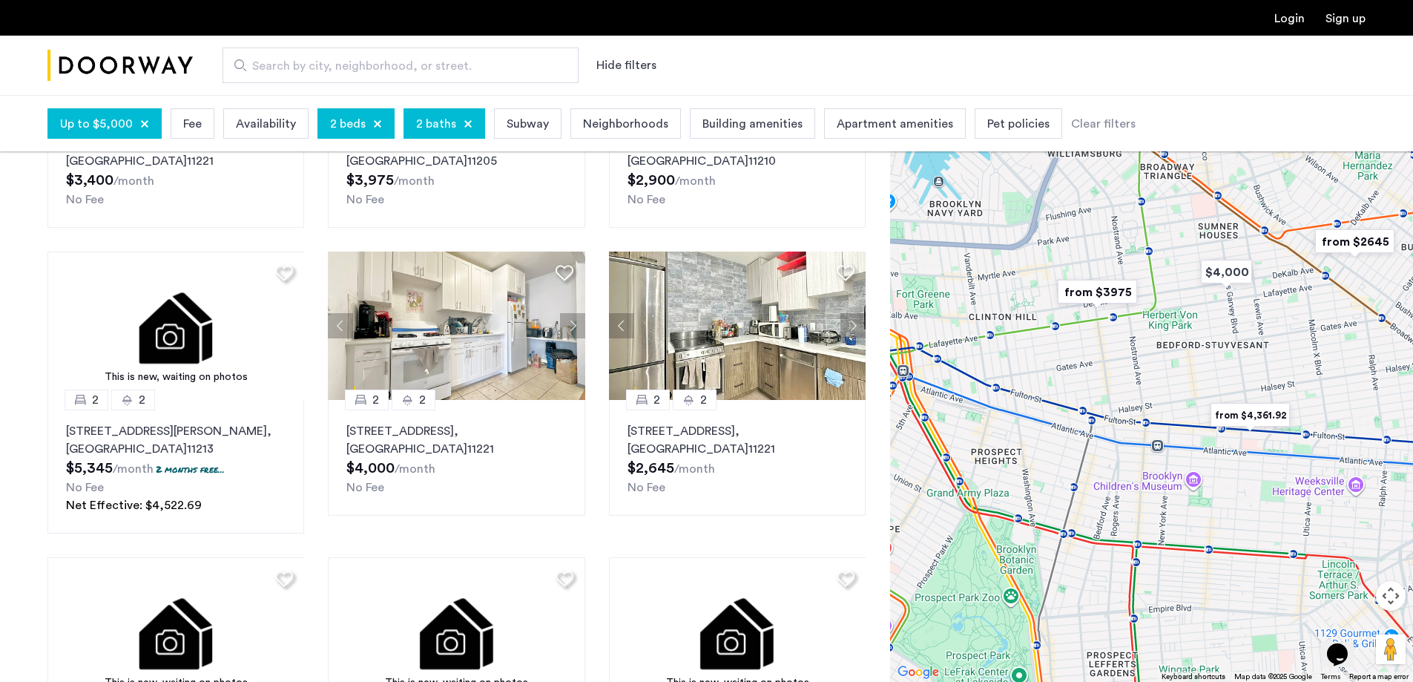
click at [1133, 369] on div at bounding box center [1151, 388] width 523 height 587
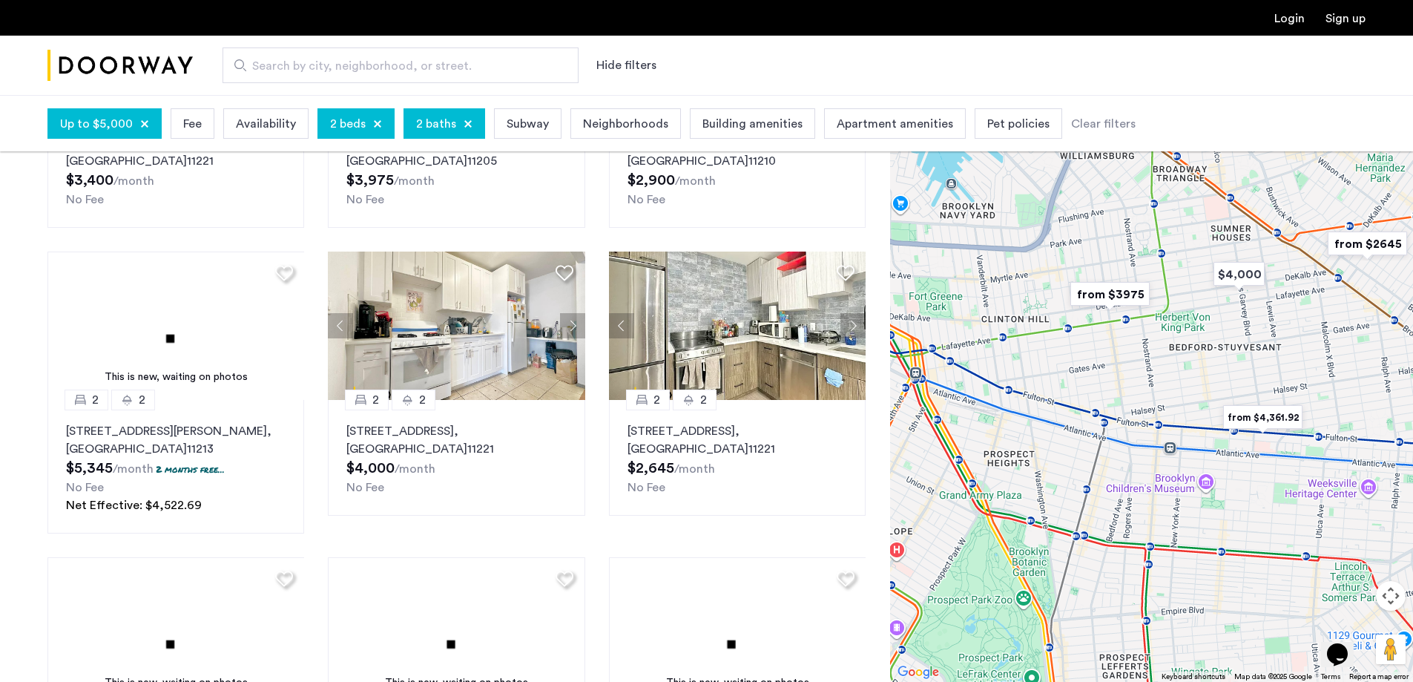
drag, startPoint x: 1129, startPoint y: 366, endPoint x: 1208, endPoint y: 372, distance: 79.5
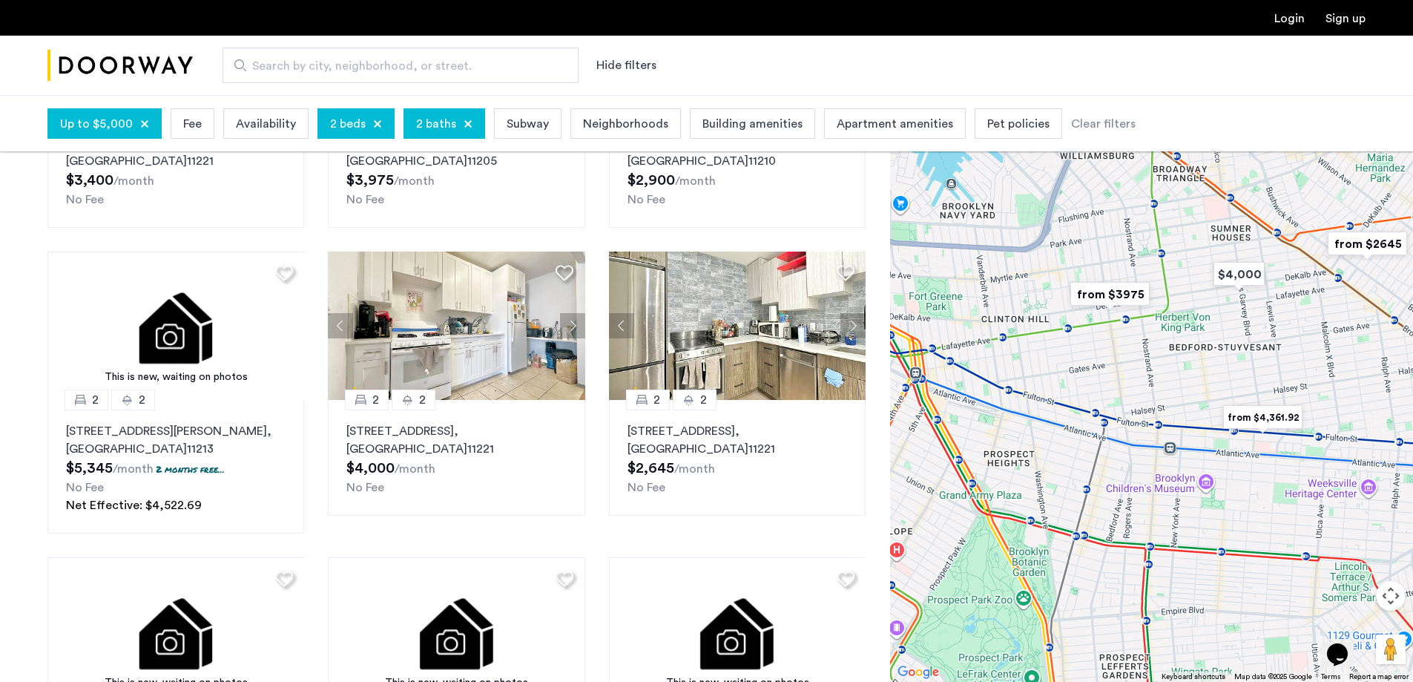
click at [1204, 372] on div at bounding box center [1151, 388] width 523 height 587
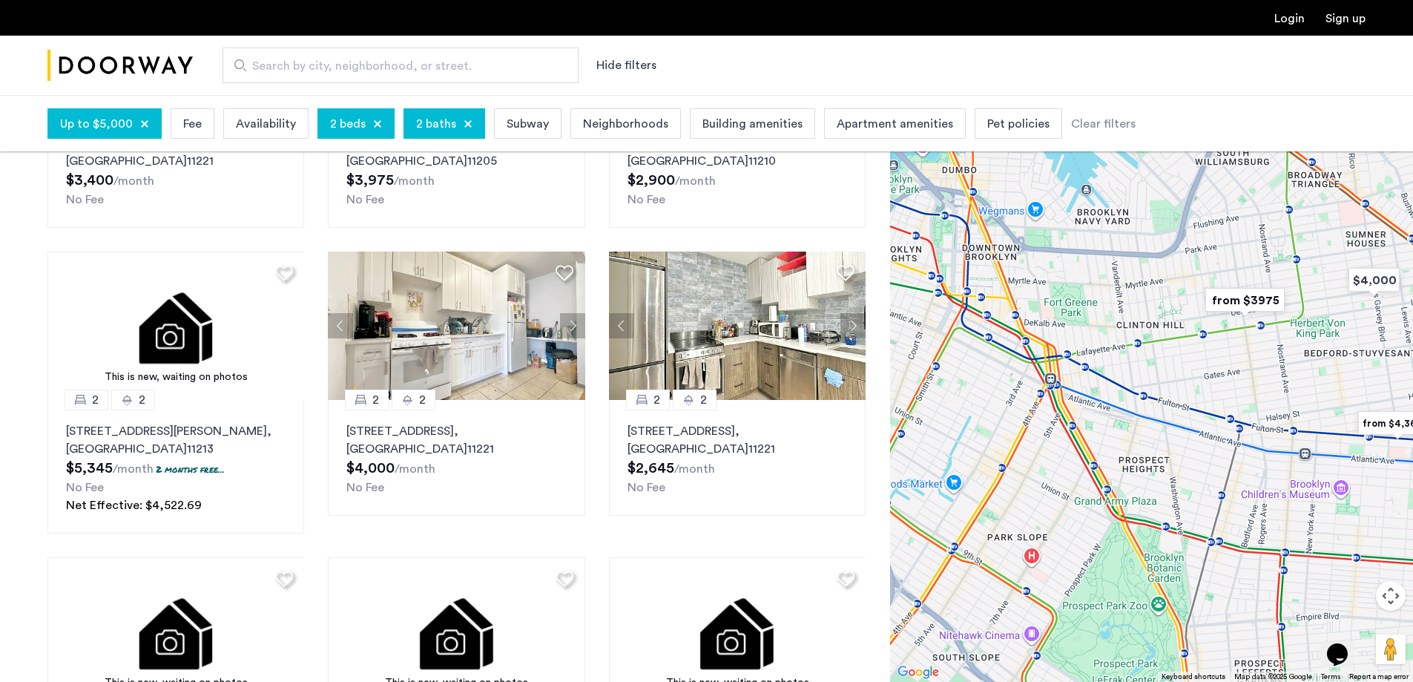
click at [1261, 300] on img "from $3975" at bounding box center [1244, 299] width 91 height 33
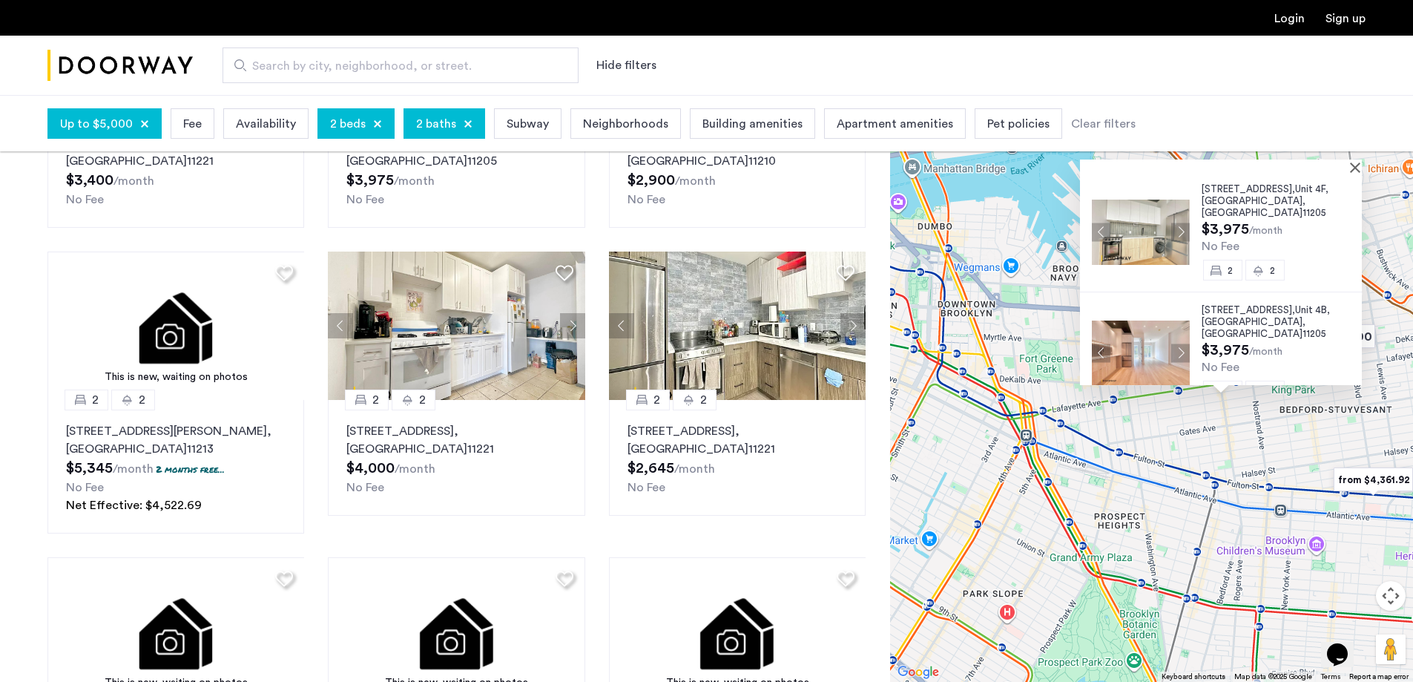
scroll to position [0, 0]
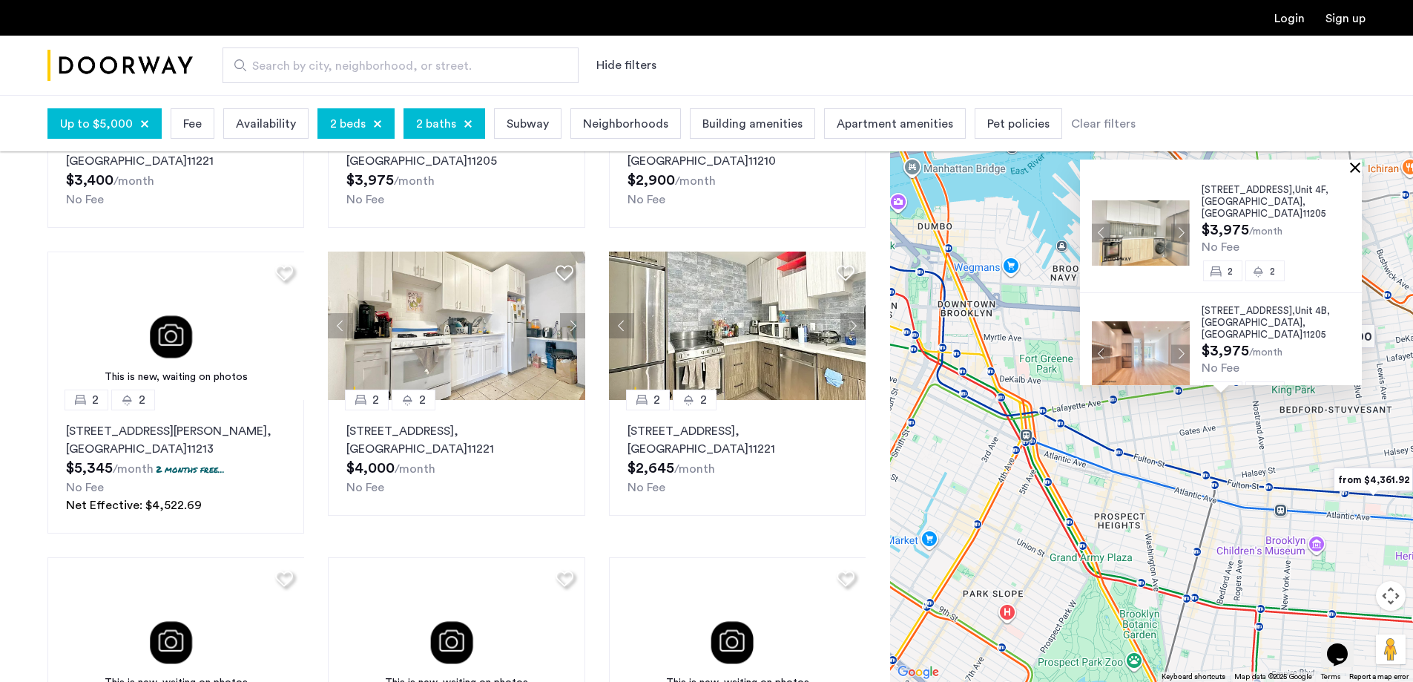
click at [1363, 168] on button "Close" at bounding box center [1358, 167] width 10 height 10
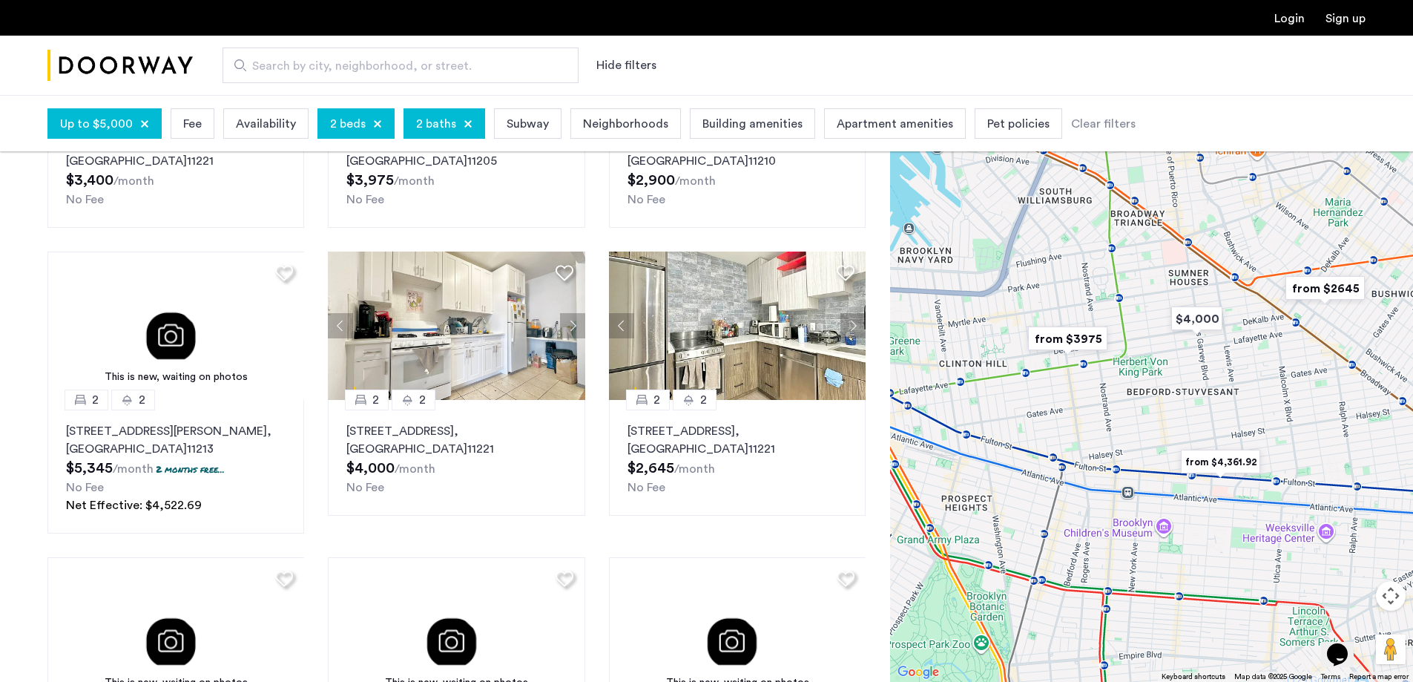
drag, startPoint x: 1311, startPoint y: 335, endPoint x: 1156, endPoint y: 316, distance: 156.1
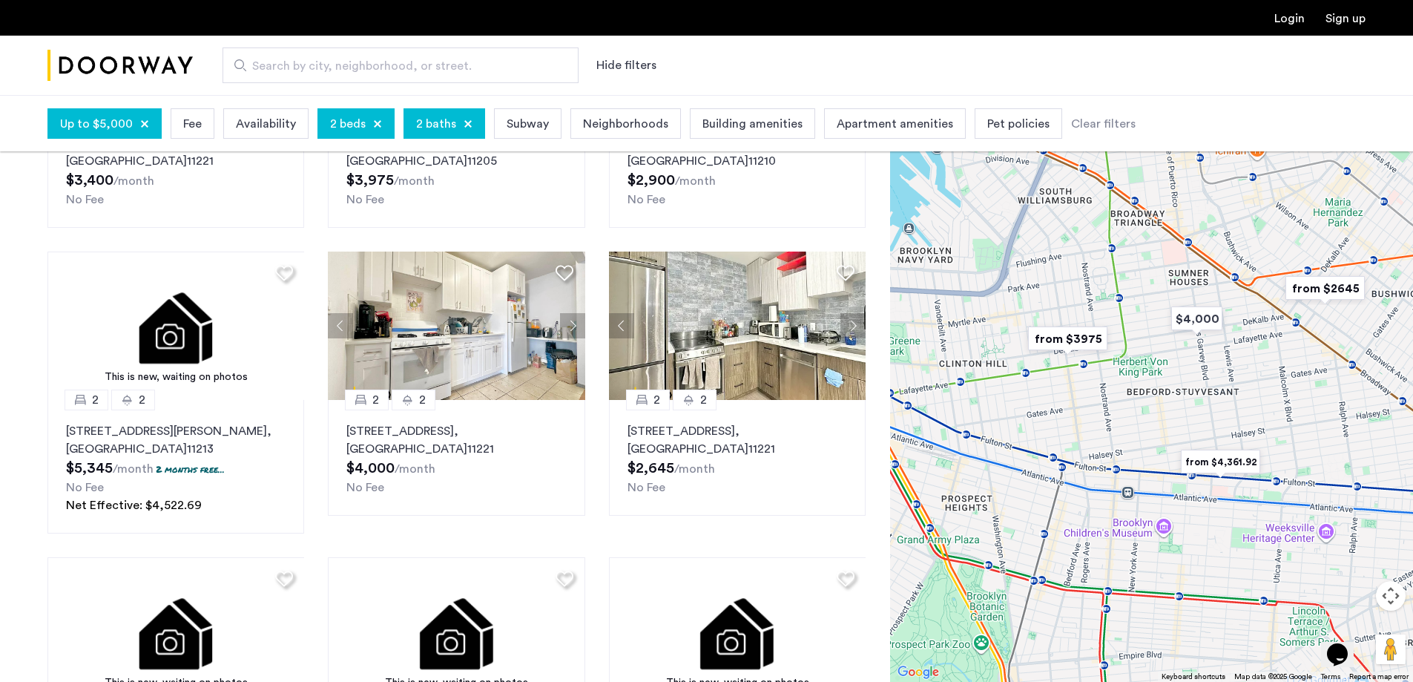
click at [1156, 316] on div at bounding box center [1151, 388] width 523 height 587
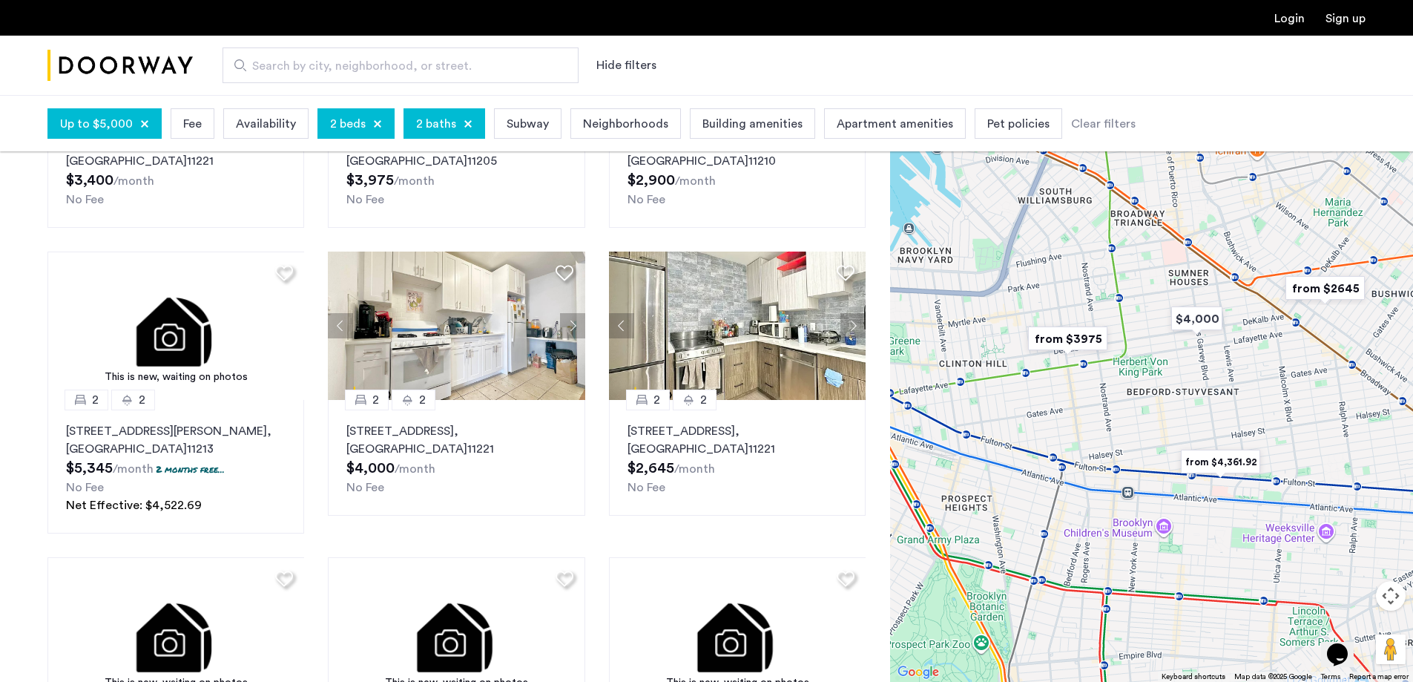
click at [1325, 286] on img "from $2645" at bounding box center [1324, 287] width 91 height 33
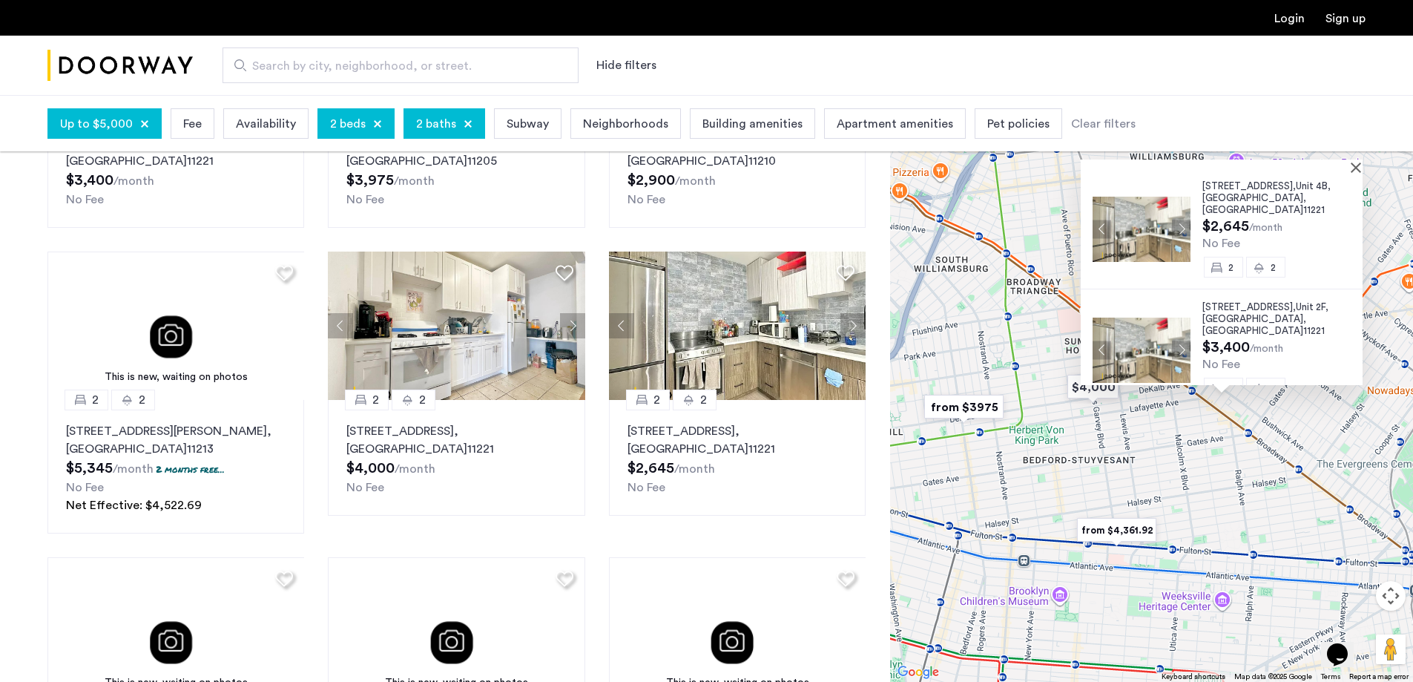
scroll to position [4, 0]
click at [1228, 193] on span "Brooklyn" at bounding box center [1252, 197] width 101 height 10
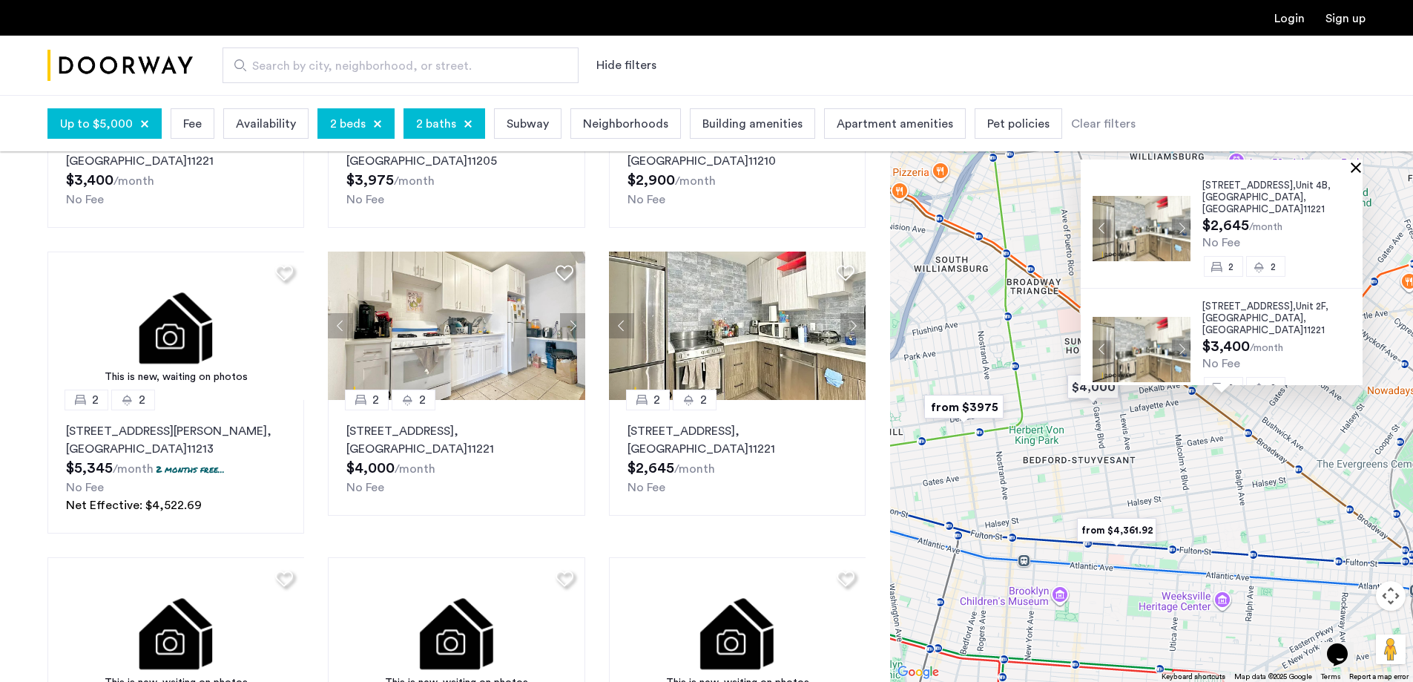
click at [1364, 169] on button "Close" at bounding box center [1359, 167] width 10 height 10
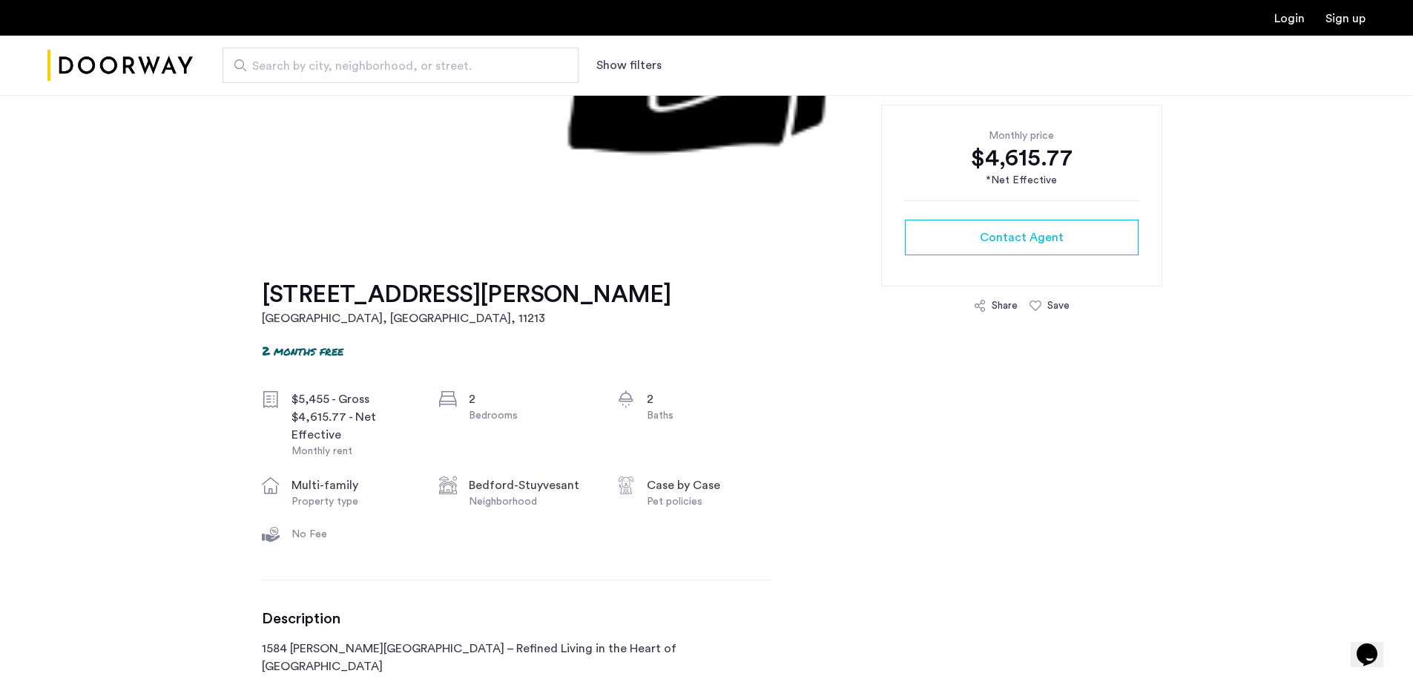
scroll to position [297, 0]
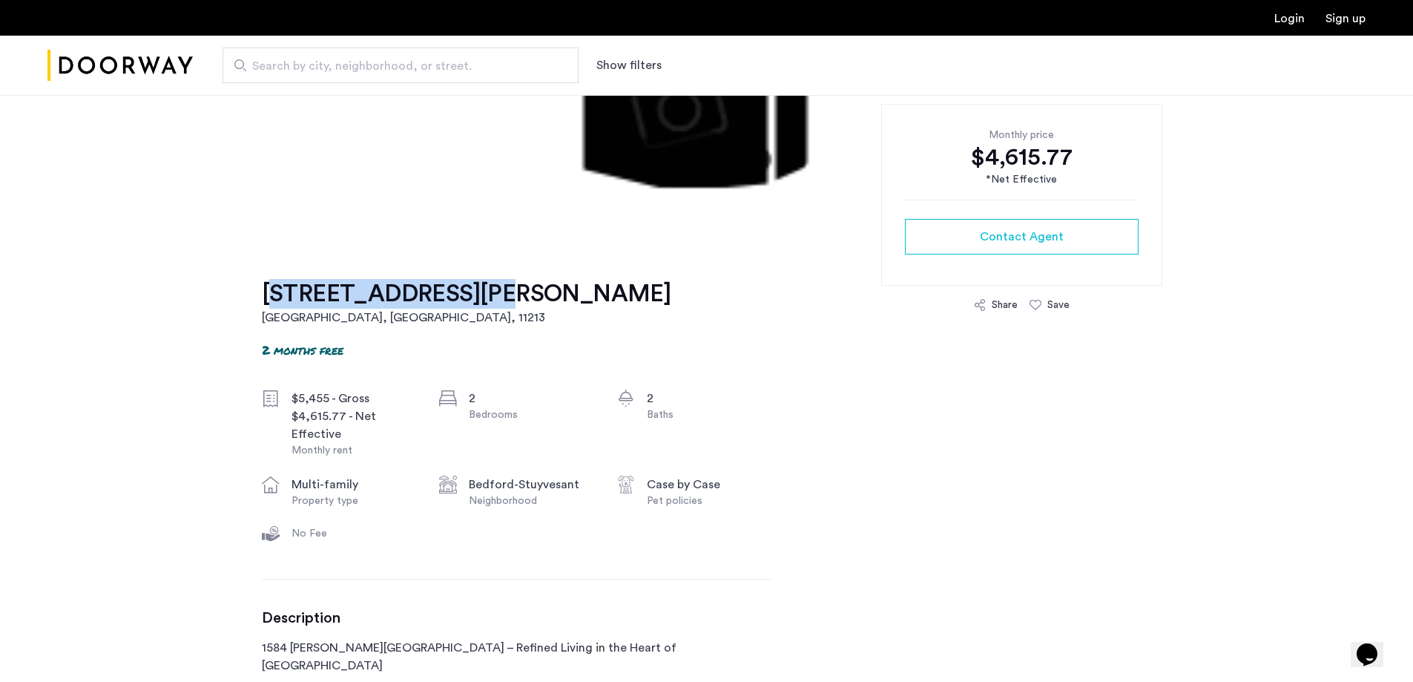
drag, startPoint x: 249, startPoint y: 296, endPoint x: 450, endPoint y: 294, distance: 201.0
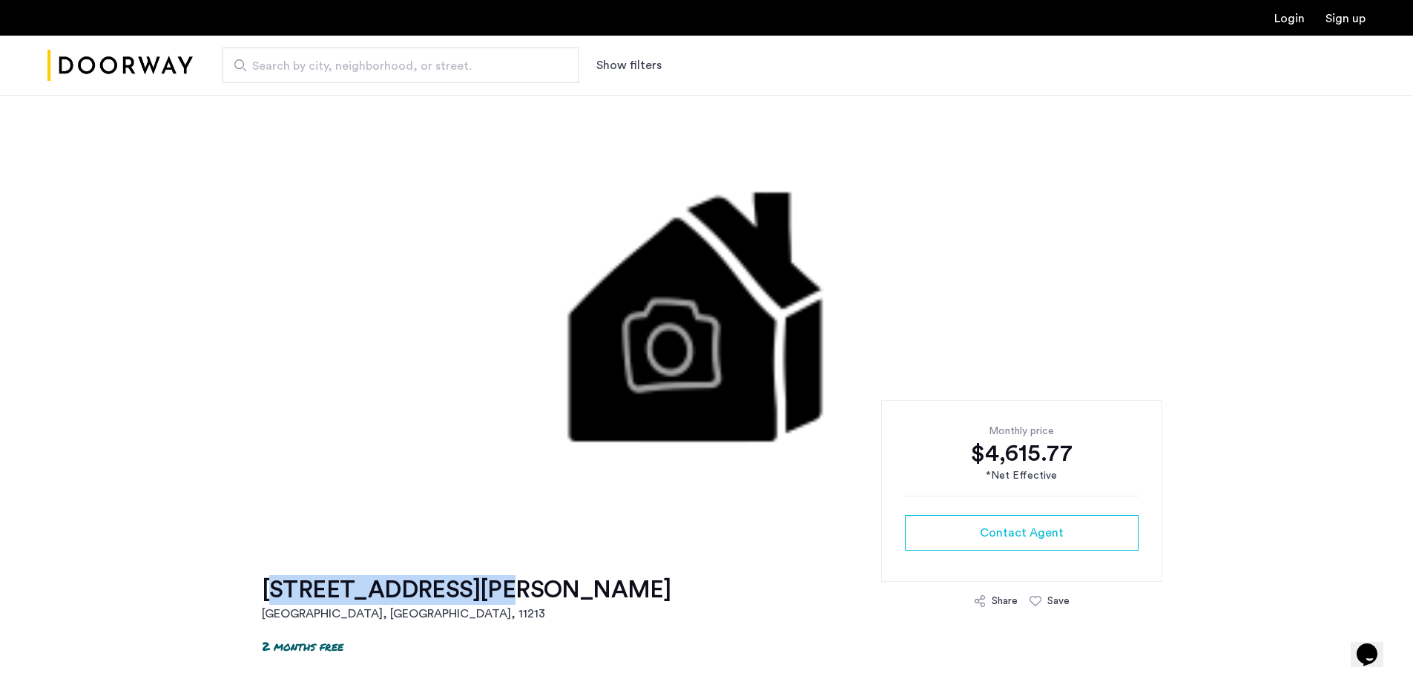
scroll to position [0, 0]
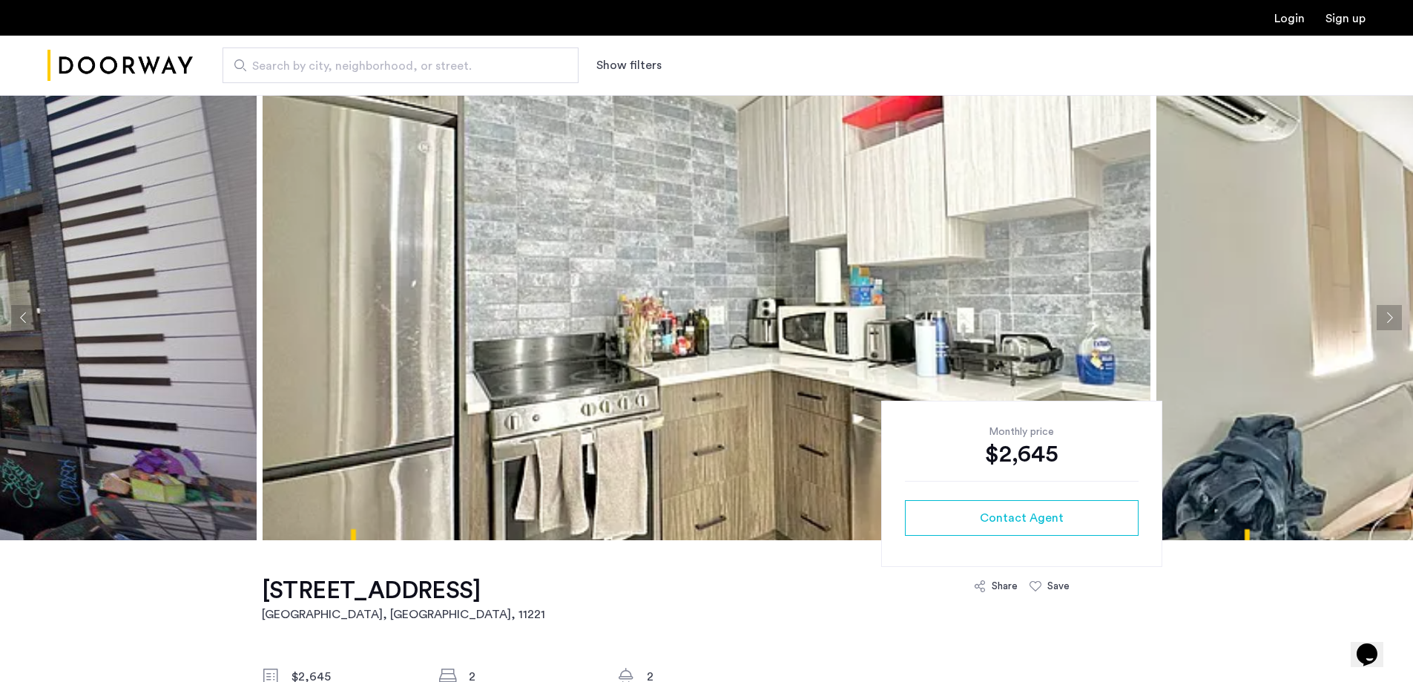
click at [627, 268] on img at bounding box center [707, 317] width 888 height 445
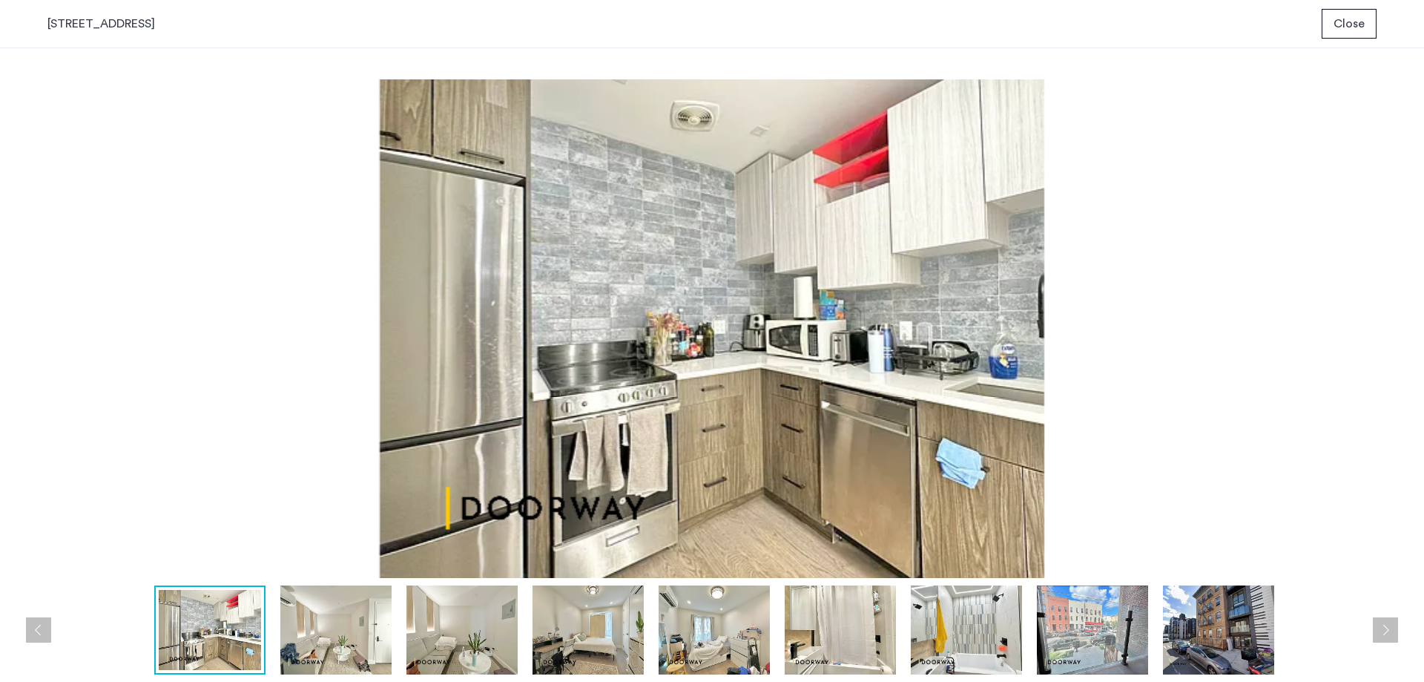
click at [329, 625] on img at bounding box center [335, 629] width 111 height 89
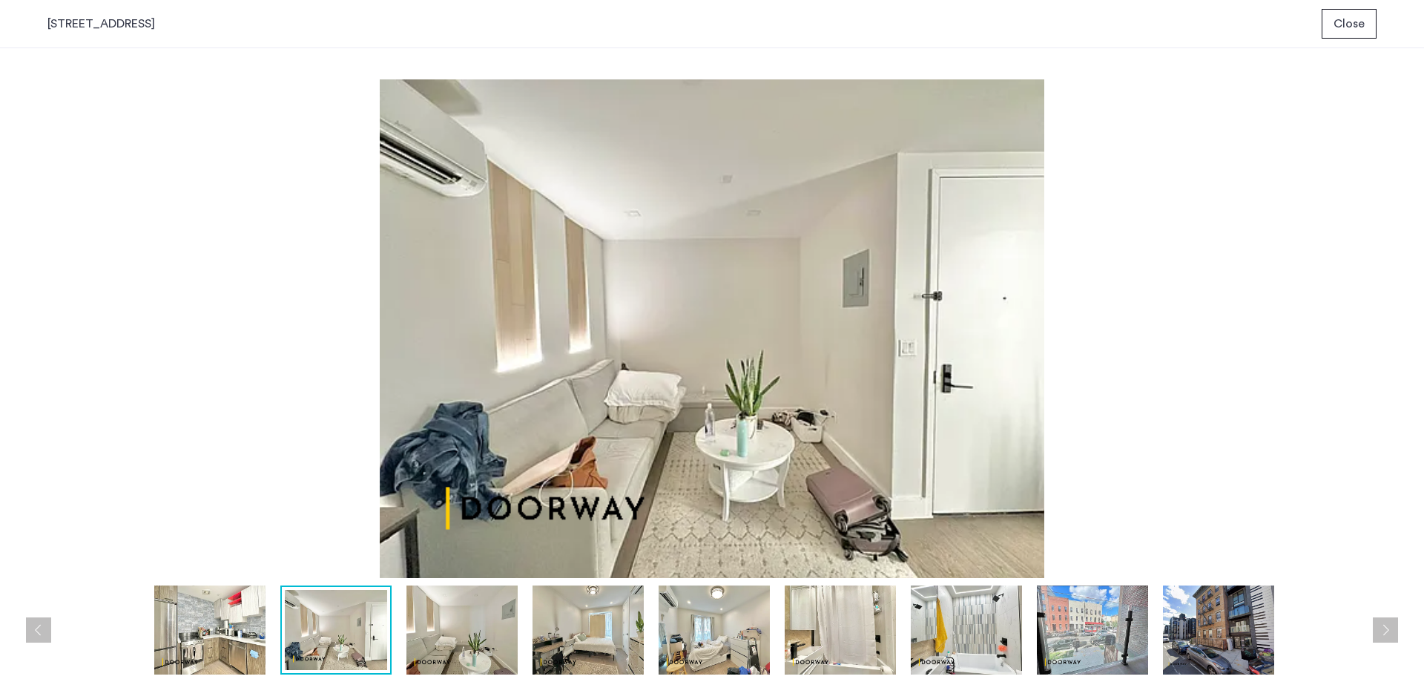
click at [468, 631] on img at bounding box center [461, 629] width 111 height 89
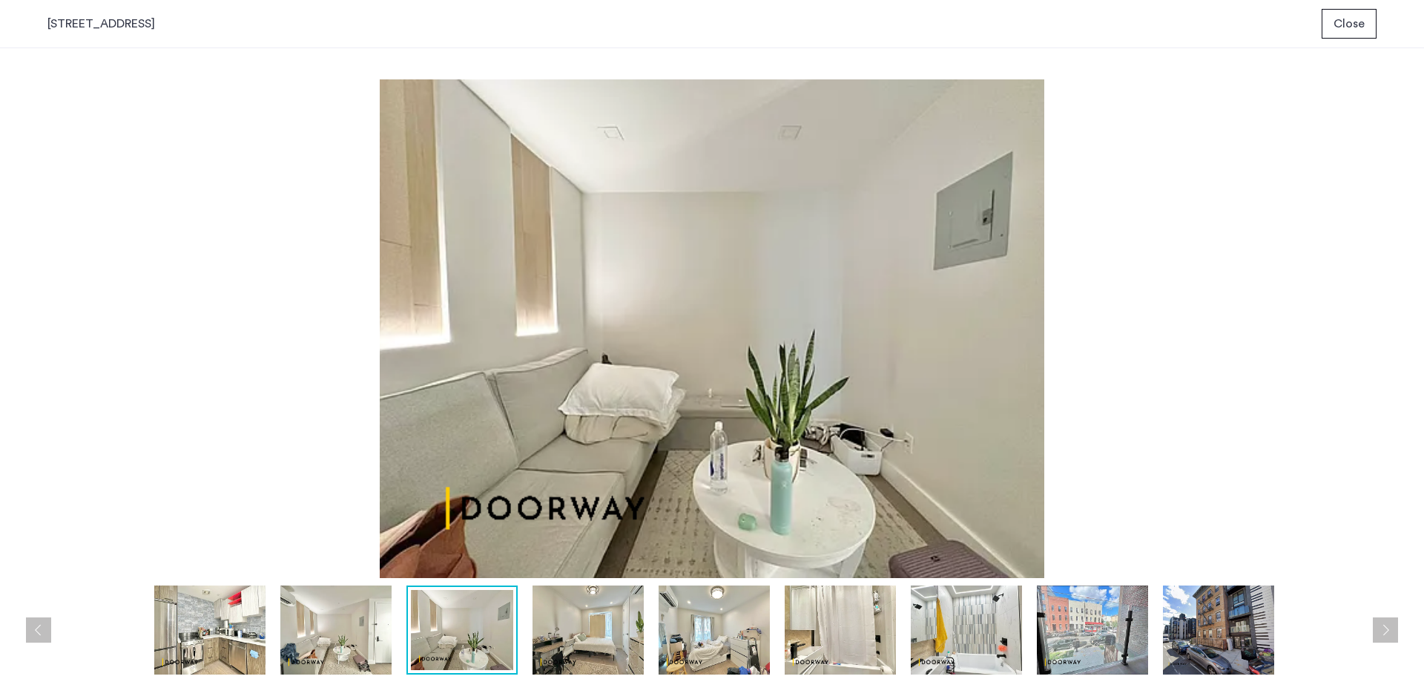
click at [528, 627] on div at bounding box center [715, 629] width 1337 height 89
click at [592, 631] on img at bounding box center [588, 629] width 111 height 89
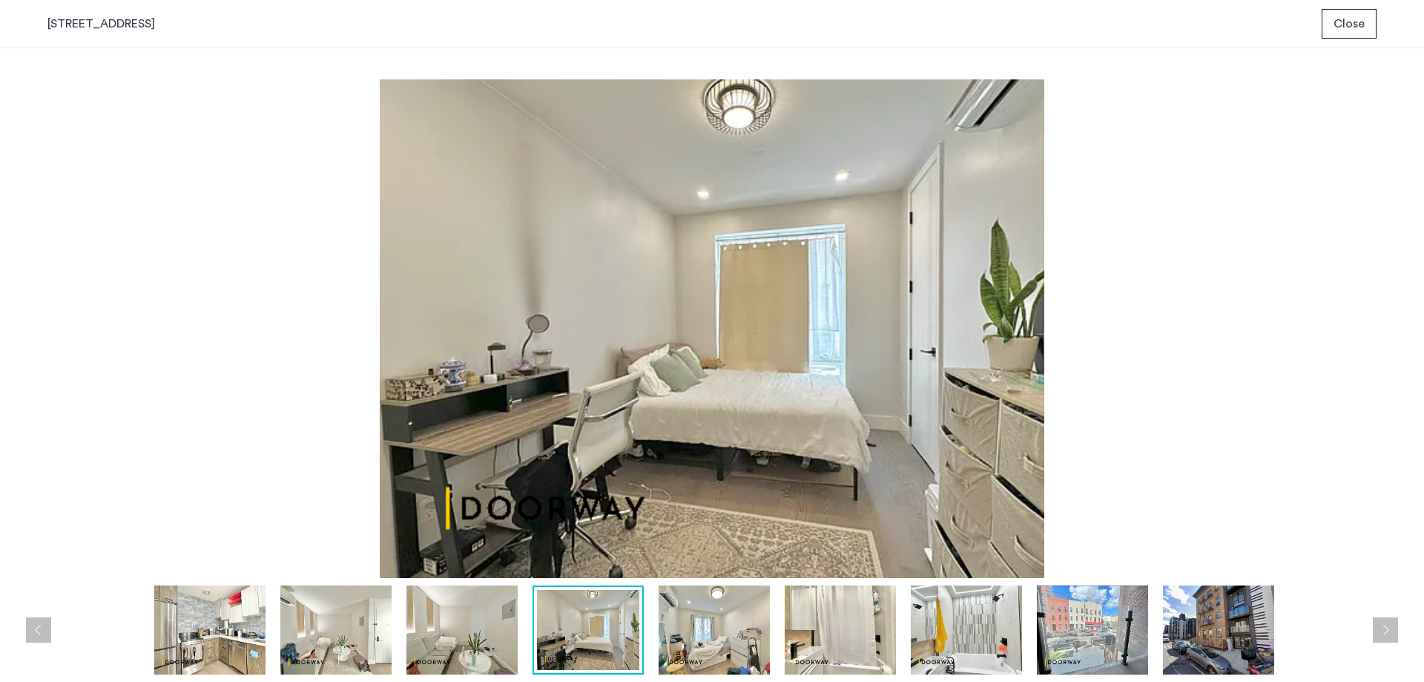
click at [676, 629] on img at bounding box center [714, 629] width 111 height 89
